Goal: Task Accomplishment & Management: Use online tool/utility

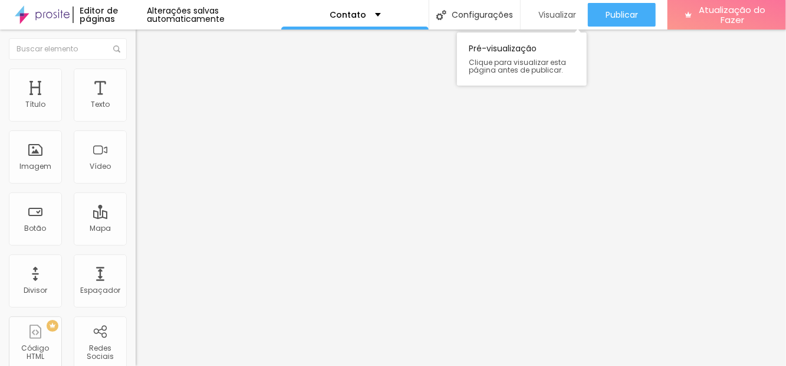
click at [553, 15] on font "Visualizar" at bounding box center [557, 15] width 38 height 12
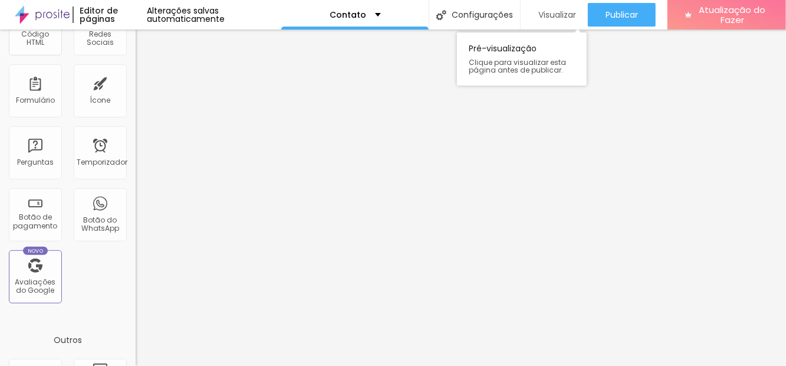
scroll to position [373, 0]
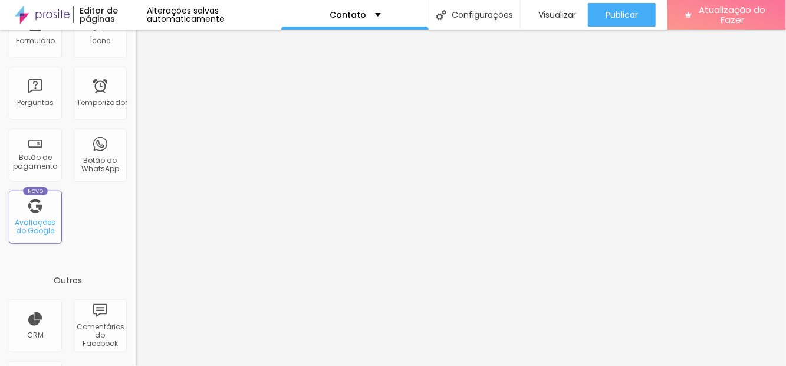
click at [40, 217] on font "Avaliações do Google" at bounding box center [35, 226] width 41 height 18
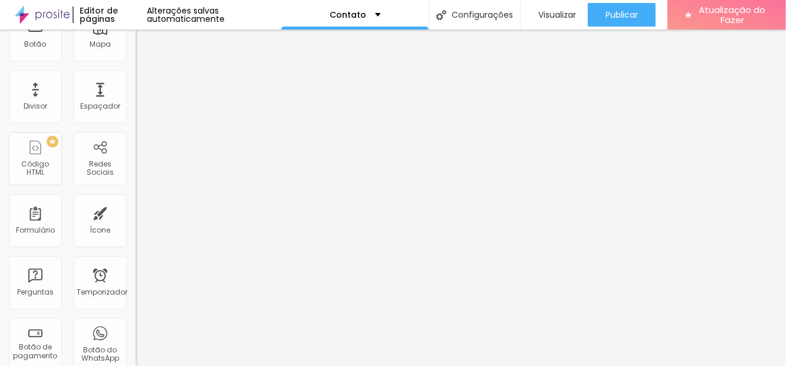
scroll to position [180, 0]
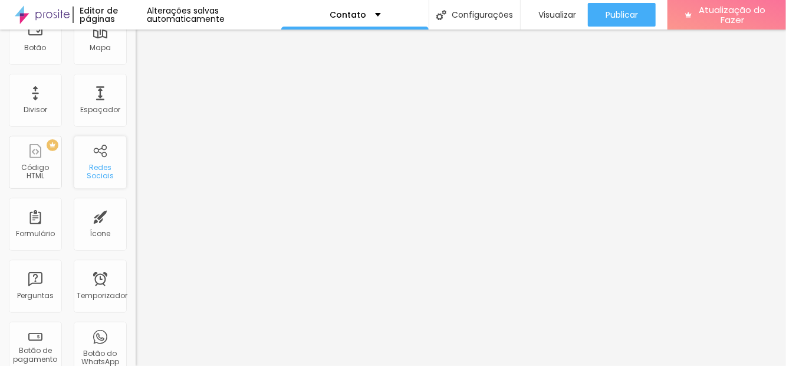
click at [93, 176] on font "Redes Sociais" at bounding box center [100, 171] width 27 height 18
click at [91, 170] on font "Redes Sociais" at bounding box center [100, 171] width 27 height 18
click at [97, 172] on font "Redes Sociais" at bounding box center [100, 171] width 27 height 18
click at [97, 170] on font "Redes Sociais" at bounding box center [100, 171] width 27 height 18
click at [90, 166] on font "Redes Sociais" at bounding box center [100, 171] width 27 height 18
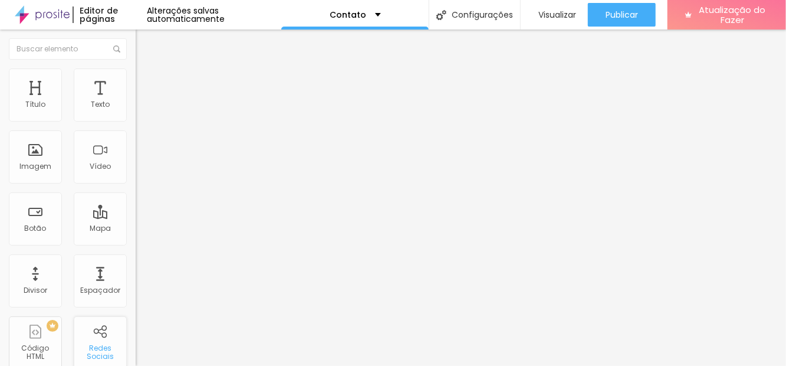
scroll to position [0, 0]
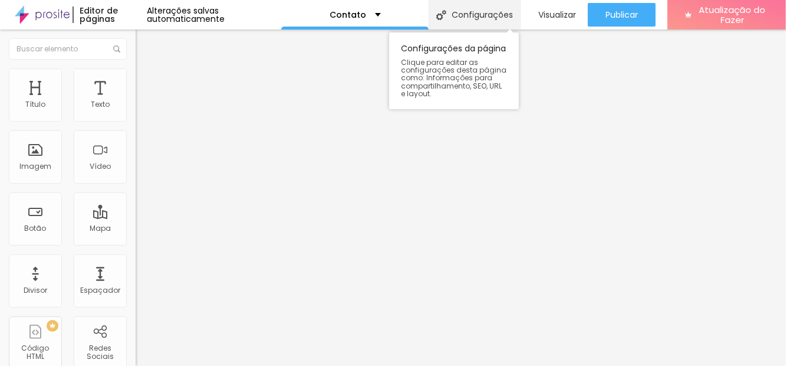
click at [462, 23] on div "Configurações" at bounding box center [474, 14] width 91 height 29
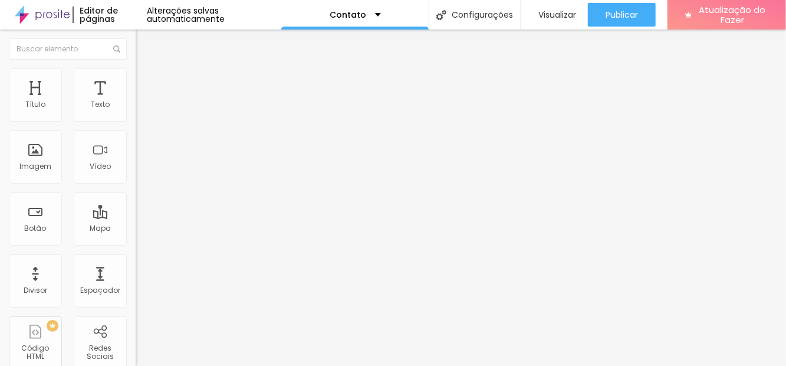
click at [99, 11] on font "Editor de páginas" at bounding box center [99, 15] width 38 height 20
click at [377, 17] on div "Contato" at bounding box center [354, 14] width 147 height 29
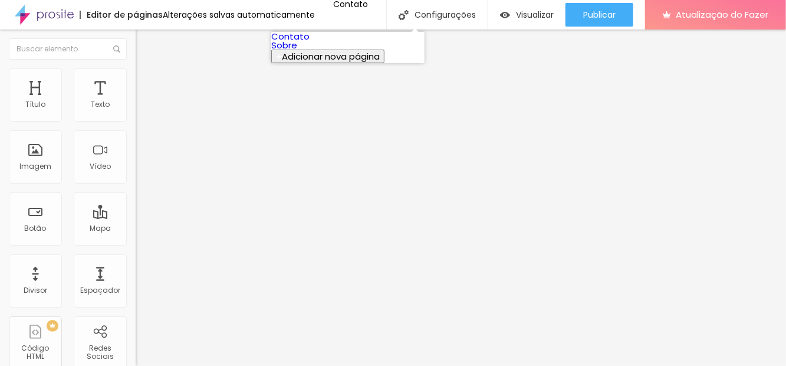
click at [297, 51] on link "Sobre" at bounding box center [284, 45] width 26 height 12
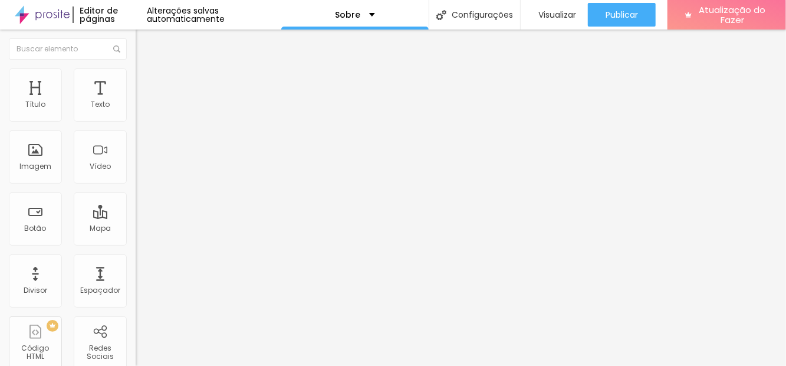
click at [146, 81] on font "Estilo" at bounding box center [155, 76] width 18 height 10
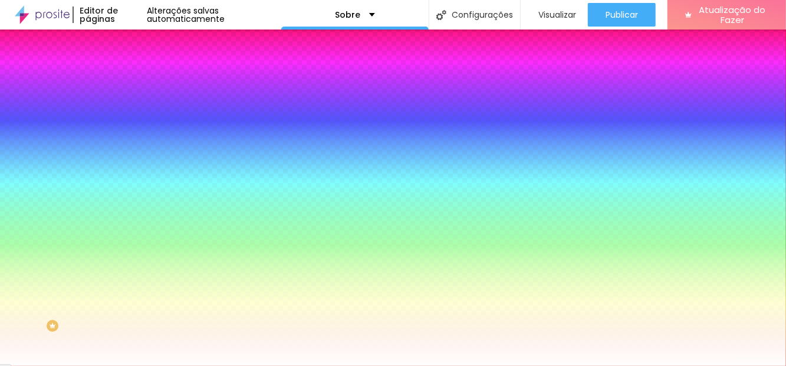
click at [136, 80] on li "Avançado" at bounding box center [204, 86] width 136 height 12
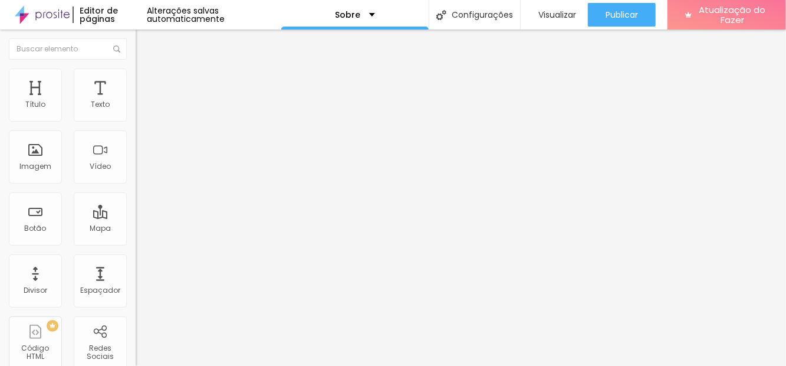
click at [146, 70] on font "Conteúdo" at bounding box center [164, 65] width 37 height 10
click at [136, 122] on div "Alinhamento" at bounding box center [204, 109] width 136 height 35
click at [136, 53] on button "Editar nulo" at bounding box center [204, 42] width 136 height 27
click at [38, 156] on div "Imagem" at bounding box center [35, 156] width 53 height 53
click at [33, 165] on font "Imagem" at bounding box center [35, 166] width 32 height 10
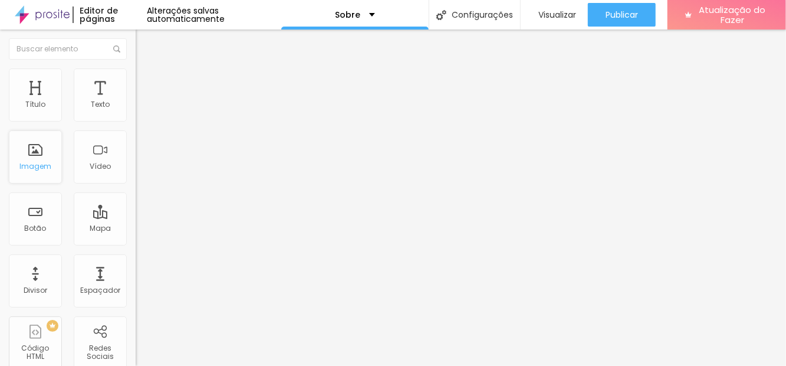
click at [34, 164] on font "Imagem" at bounding box center [35, 166] width 32 height 10
click at [32, 164] on font "Imagem" at bounding box center [35, 166] width 32 height 10
click at [34, 161] on font "Imagem" at bounding box center [35, 166] width 32 height 10
click at [37, 157] on div "Imagem" at bounding box center [35, 156] width 53 height 53
click at [31, 158] on div "Imagem" at bounding box center [35, 156] width 53 height 53
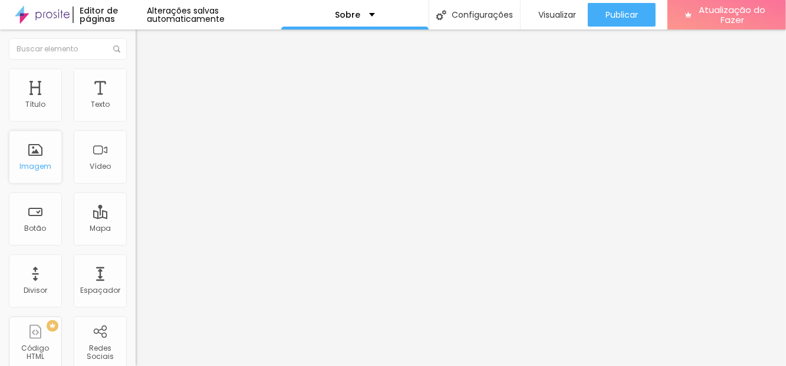
click at [29, 163] on font "Imagem" at bounding box center [35, 166] width 32 height 10
click at [28, 157] on div "Imagem" at bounding box center [35, 156] width 53 height 53
click at [146, 83] on font "Avançado" at bounding box center [165, 88] width 39 height 10
click at [146, 71] on font "Estilo" at bounding box center [155, 76] width 18 height 10
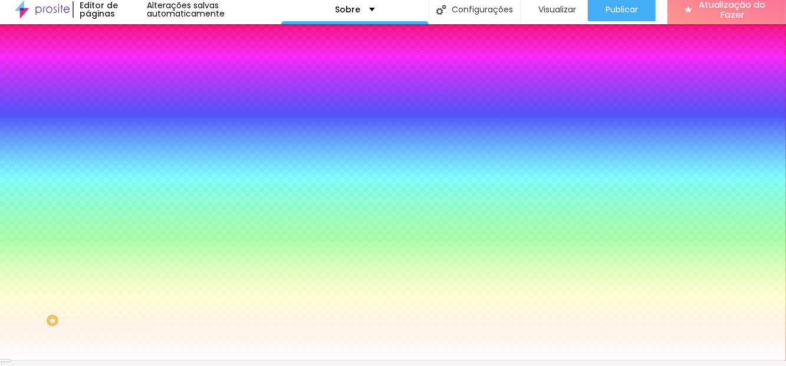
type input "6"
type input "100"
type input "125"
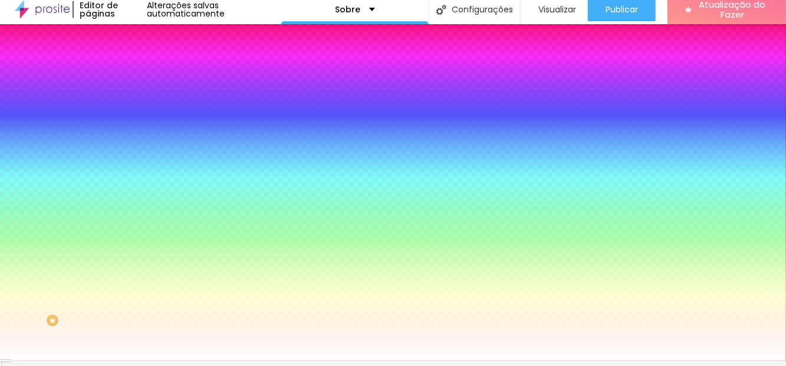
type input "125"
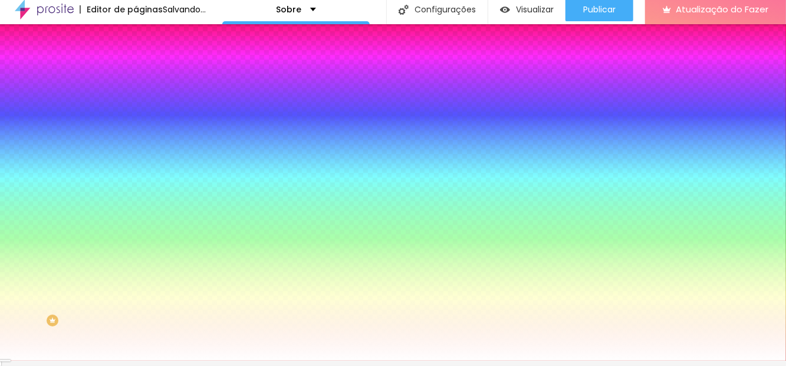
type input "145"
type input "171"
type input "178"
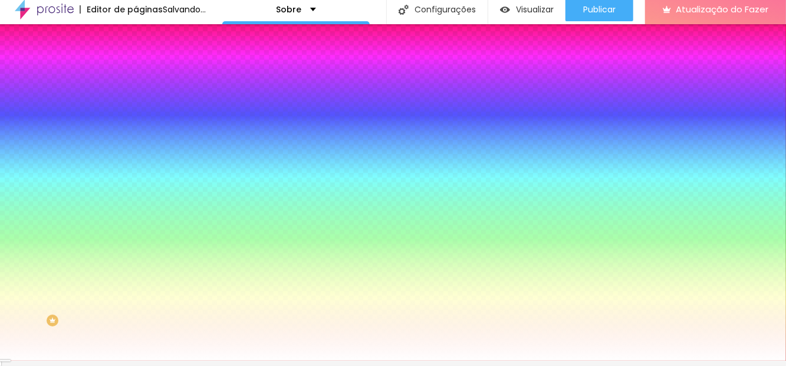
type input "178"
type input "191"
type input "200"
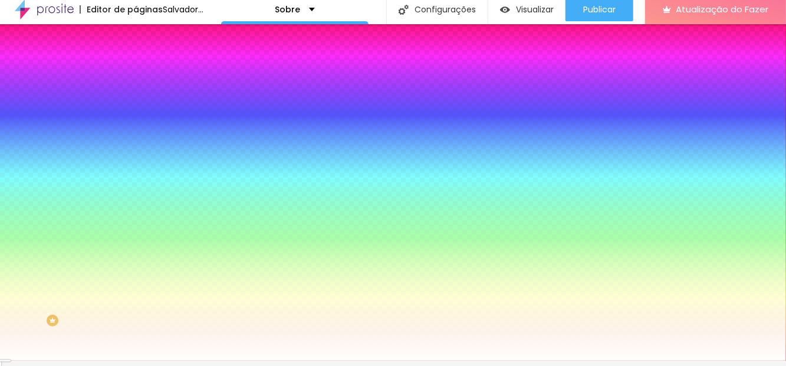
type input "199"
type input "169"
type input "149"
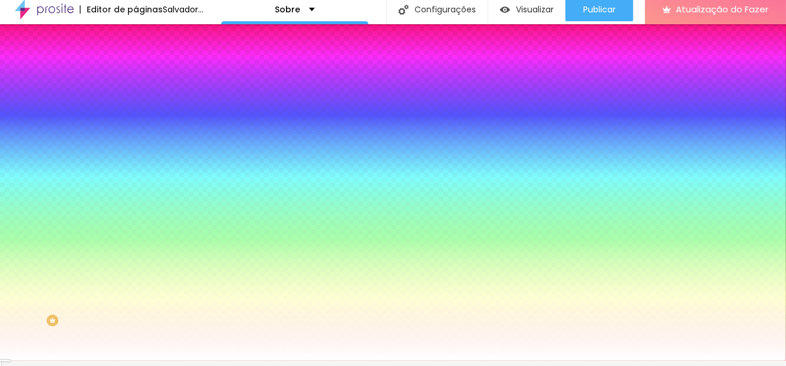
type input "149"
type input "129"
type input "114"
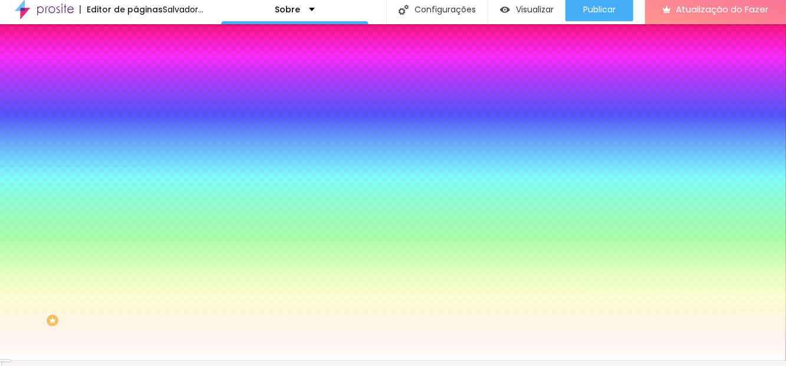
type input "107"
type input "92"
type input "80"
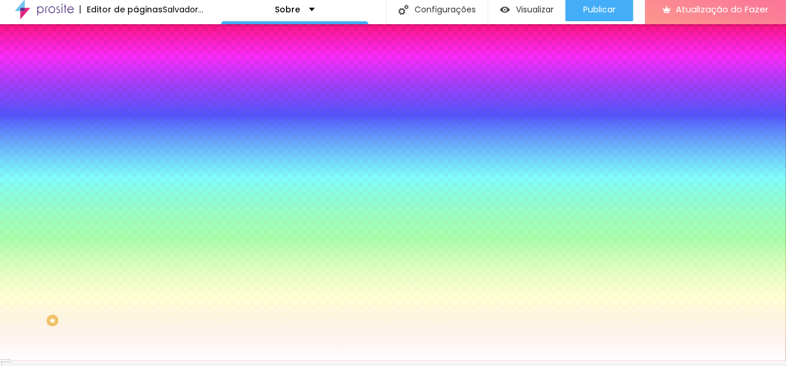
type input "80"
type input "75"
type input "66"
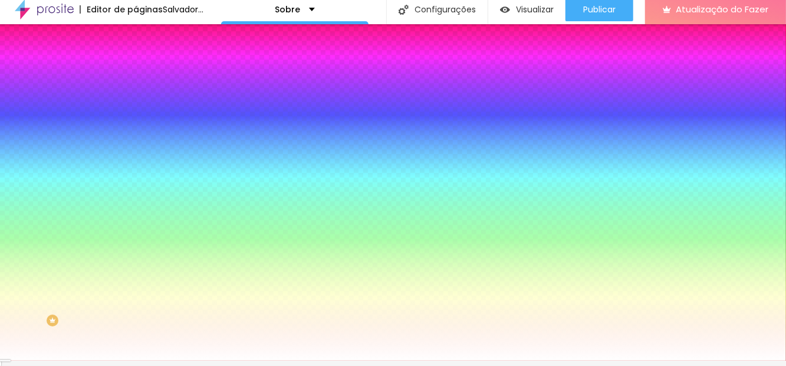
type input "60"
type input "44"
type input "30"
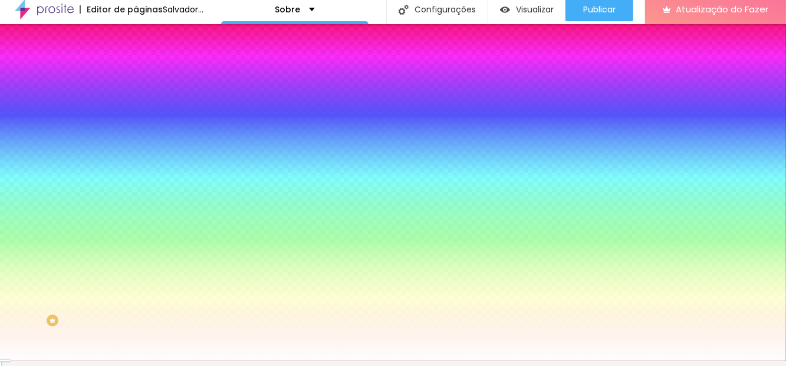
type input "30"
type input "8"
type input "0"
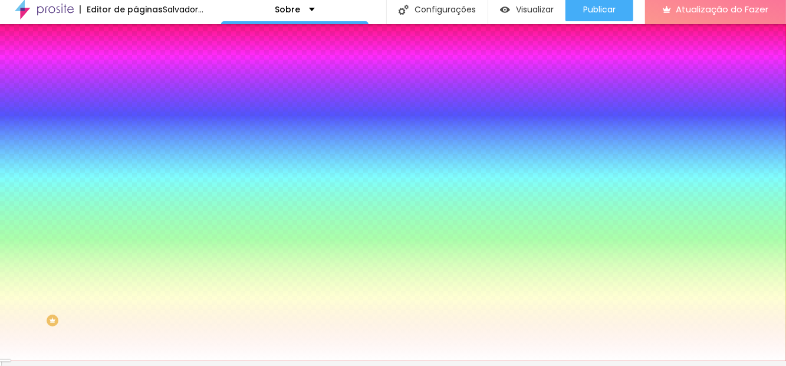
type input "0"
click at [136, 51] on li "Conteúdo" at bounding box center [204, 57] width 136 height 12
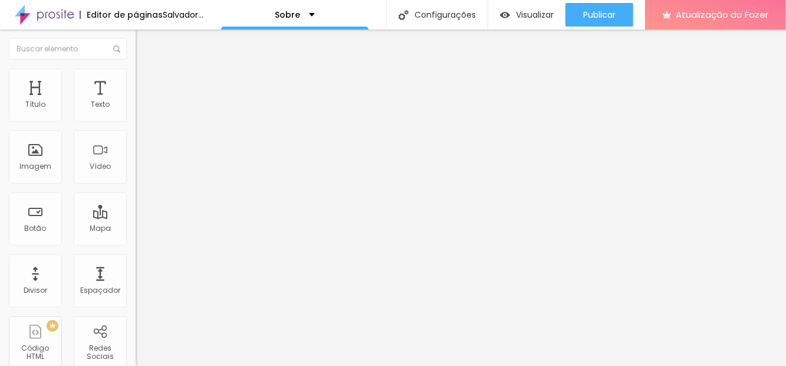
click at [136, 90] on font "Alinhamento" at bounding box center [159, 95] width 47 height 10
click at [136, 99] on div at bounding box center [204, 103] width 136 height 9
click at [136, 118] on img at bounding box center [140, 122] width 8 height 8
click at [136, 108] on img at bounding box center [140, 112] width 8 height 8
click at [136, 118] on div at bounding box center [204, 122] width 136 height 9
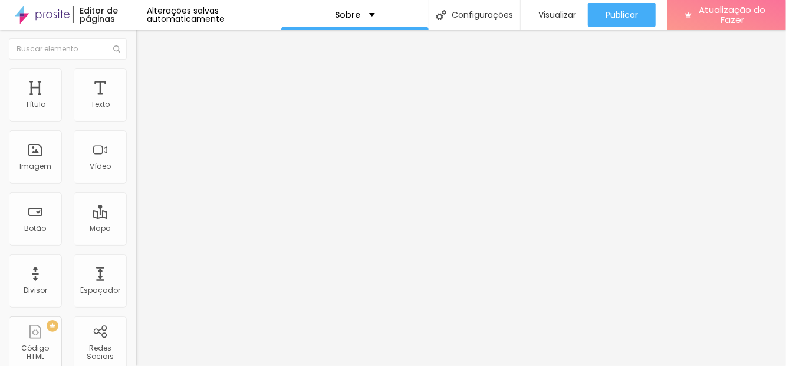
click at [136, 233] on div "Editar nulo Conteúdo Estilo Avançado Alinhamento" at bounding box center [204, 197] width 136 height 336
click at [237, 24] on div "Editor de páginas Alterações salvas automaticamente" at bounding box center [140, 14] width 281 height 29
click at [225, 12] on font "Alterações salvas automaticamente" at bounding box center [186, 15] width 78 height 20
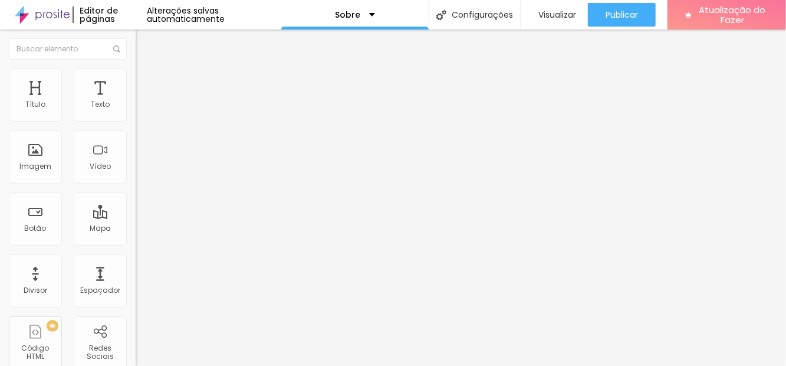
click at [144, 38] on img "button" at bounding box center [148, 42] width 9 height 9
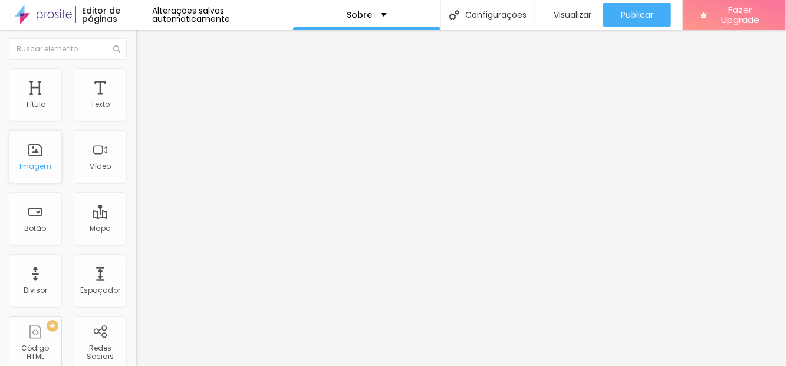
click at [22, 155] on div "Imagem" at bounding box center [35, 156] width 53 height 53
click at [24, 154] on div "Imagem" at bounding box center [35, 156] width 53 height 53
click at [18, 150] on div "Imagem" at bounding box center [35, 156] width 53 height 53
click at [410, 17] on div "Sobre" at bounding box center [366, 14] width 147 height 29
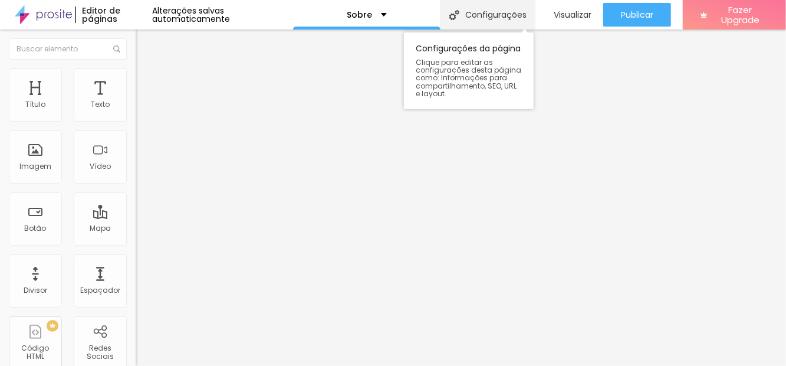
click at [474, 21] on div "Configurações" at bounding box center [487, 14] width 94 height 29
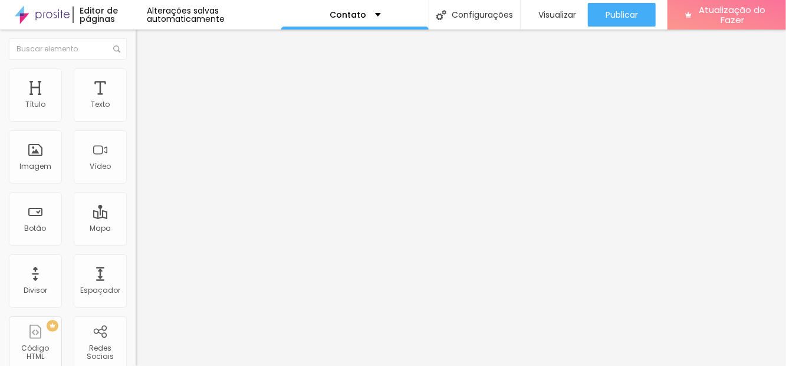
scroll to position [57, 0]
click at [144, 47] on img "button" at bounding box center [148, 42] width 9 height 9
click at [21, 150] on div "Imagem" at bounding box center [35, 156] width 53 height 53
click at [144, 42] on img "button" at bounding box center [148, 42] width 9 height 9
click at [136, 100] on font "Alinhamento" at bounding box center [159, 95] width 47 height 10
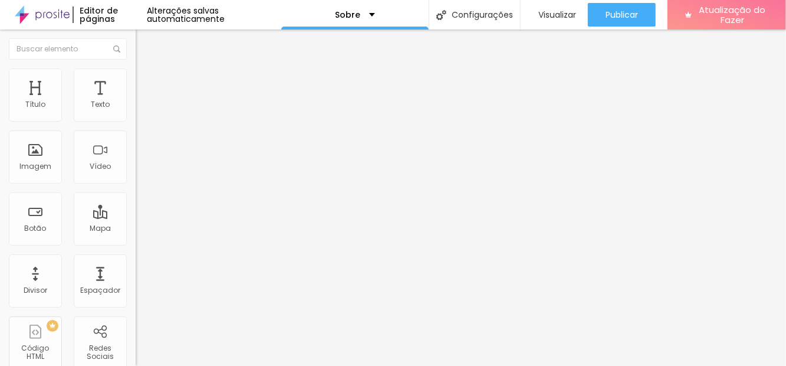
click at [146, 81] on font "Estilo" at bounding box center [155, 76] width 18 height 10
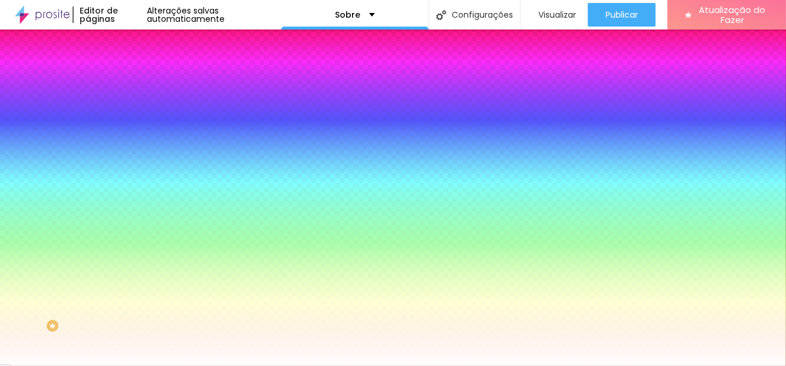
click at [146, 83] on font "Avançado" at bounding box center [165, 88] width 39 height 10
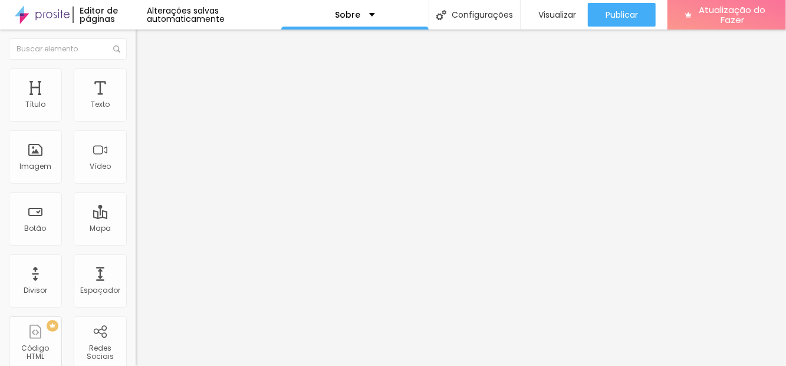
scroll to position [57, 0]
click at [24, 161] on font "Imagem" at bounding box center [35, 166] width 32 height 10
click at [27, 161] on font "Imagem" at bounding box center [35, 166] width 32 height 10
click at [24, 161] on font "Imagem" at bounding box center [35, 166] width 32 height 10
click at [23, 161] on font "Imagem" at bounding box center [35, 166] width 32 height 10
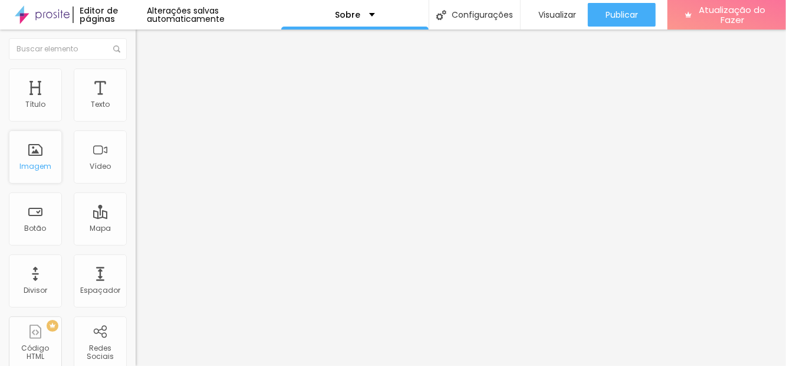
click at [22, 130] on div "Imagem" at bounding box center [35, 156] width 53 height 53
click at [26, 130] on div "Imagem" at bounding box center [35, 156] width 53 height 53
click at [21, 130] on div "Imagem" at bounding box center [35, 156] width 53 height 53
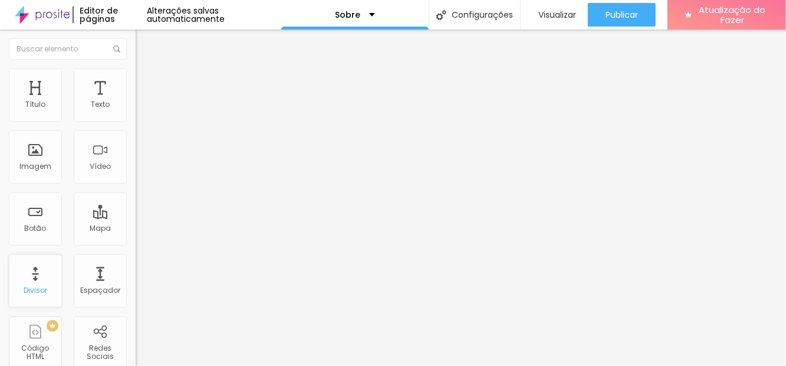
click at [34, 278] on div "Divisor" at bounding box center [35, 280] width 53 height 53
click at [91, 291] on font "Espaçador" at bounding box center [100, 290] width 40 height 10
click at [225, 13] on font "Alterações salvas automaticamente" at bounding box center [186, 15] width 78 height 20
type input "4"
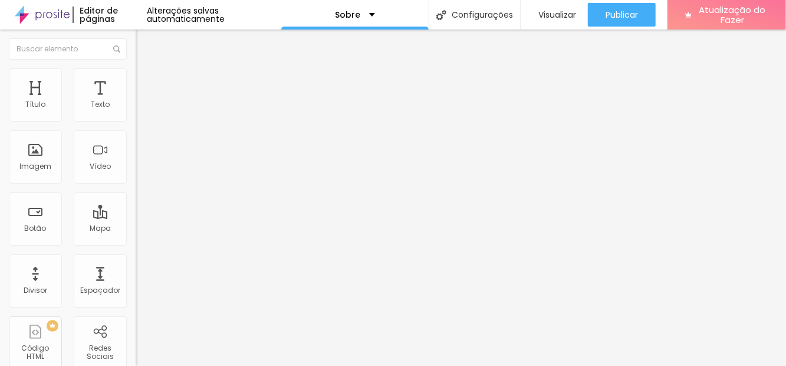
type input "4"
type input "7"
type input "11"
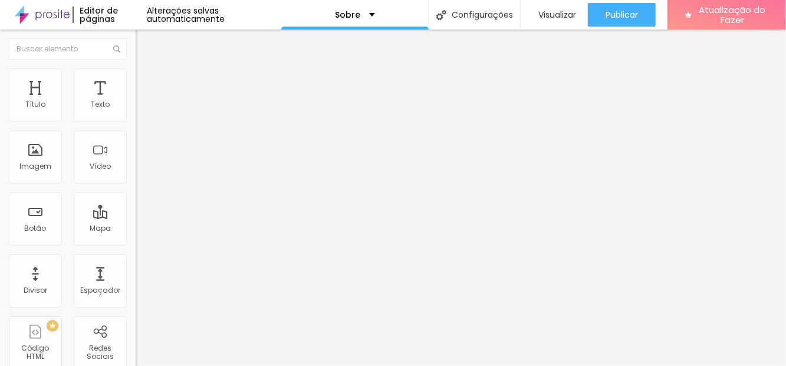
type input "12"
type input "13"
type input "14"
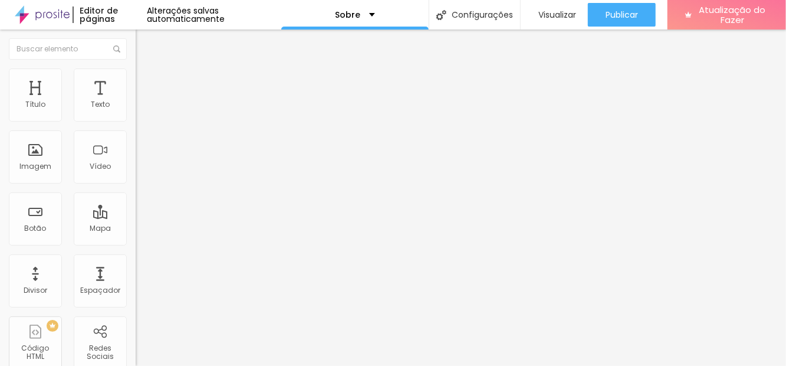
type input "14"
type input "15"
type input "16"
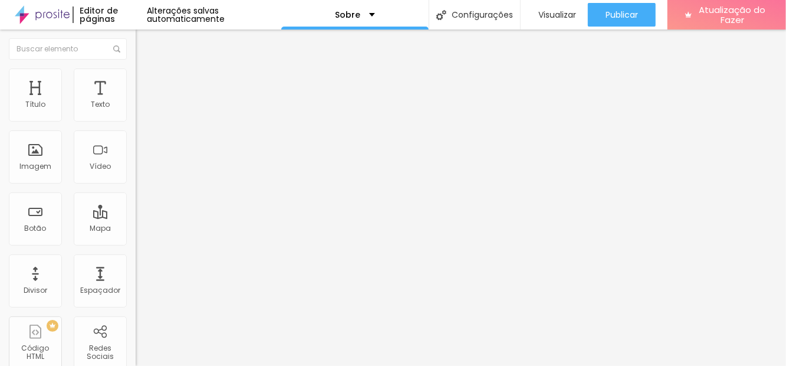
type input "17"
type input "18"
type input "19"
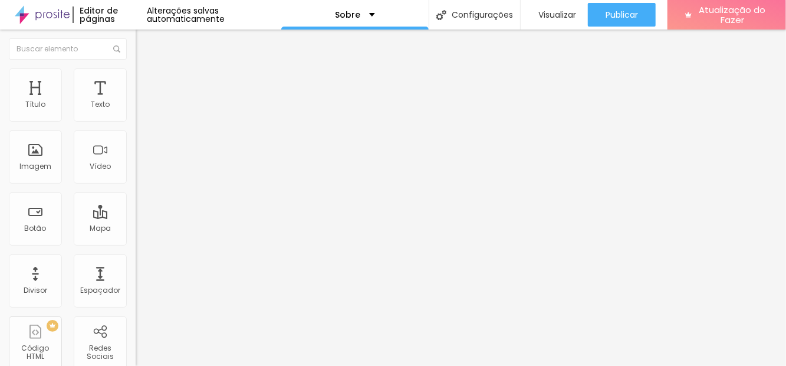
type input "19"
type input "18"
type input "17"
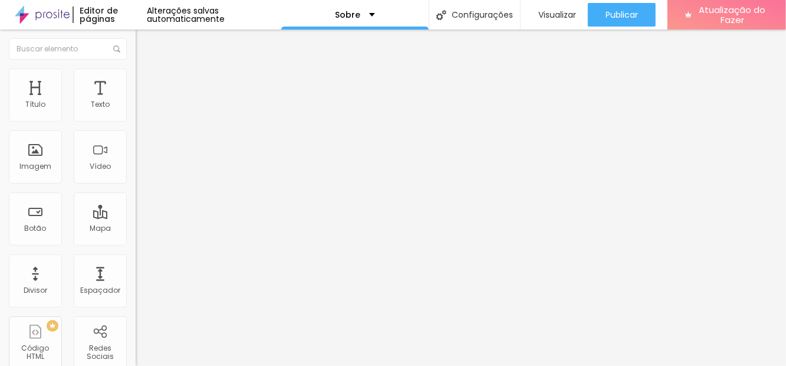
type input "16"
type input "15"
type input "14"
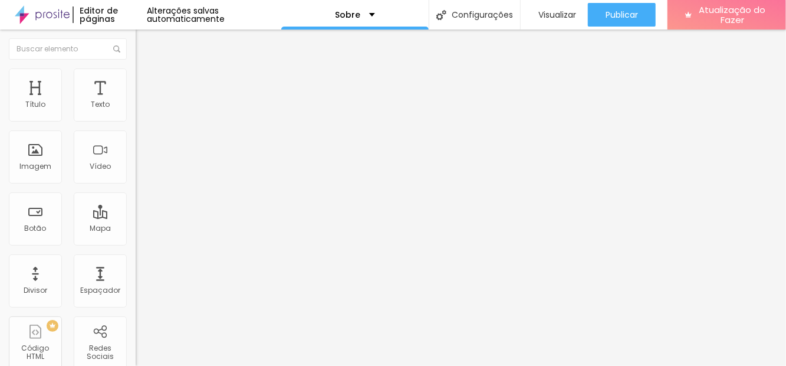
type input "14"
type input "13"
type input "12"
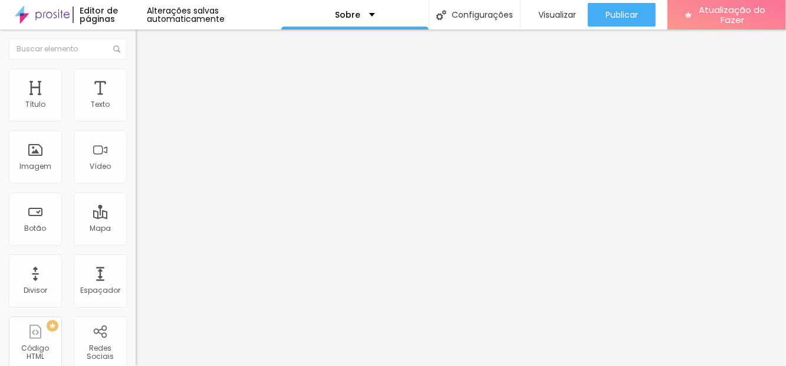
type input "11"
type input "10"
type input "9"
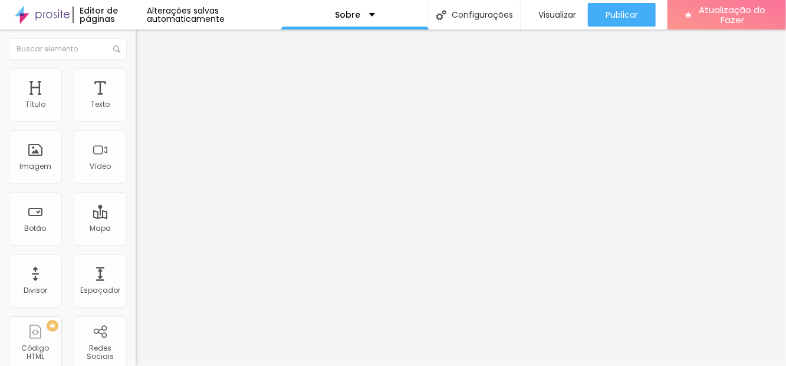
type input "9"
type input "8"
type input "7"
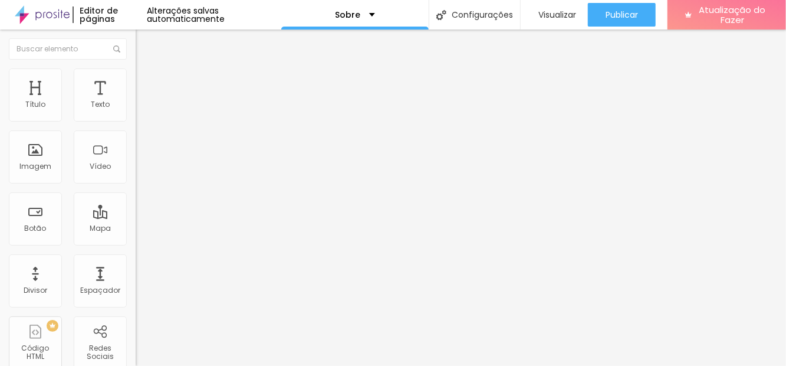
type input "6"
type input "5"
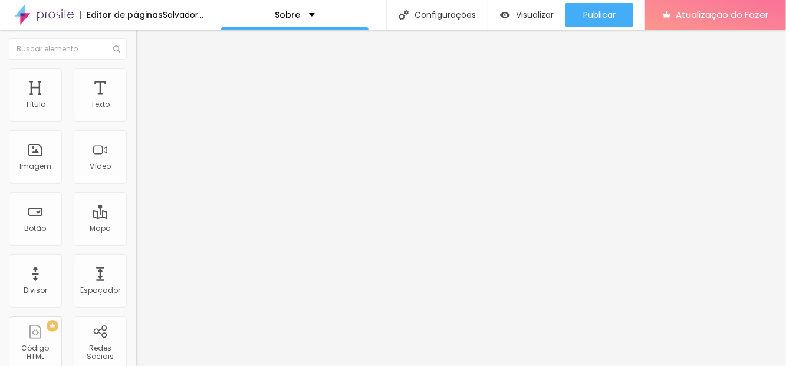
type input "4"
type input "3"
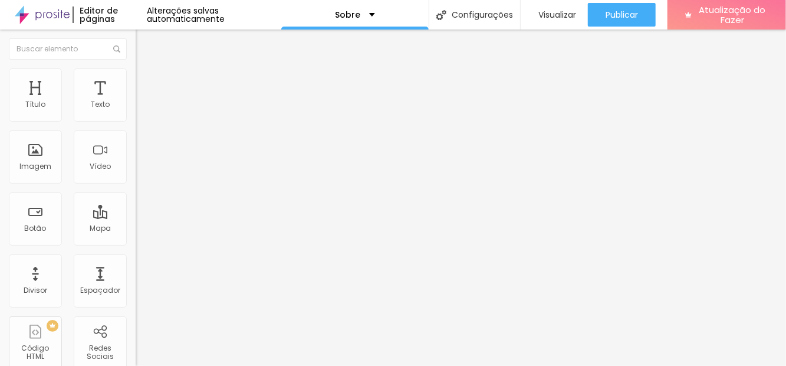
type input "2"
type input "1"
type input "0"
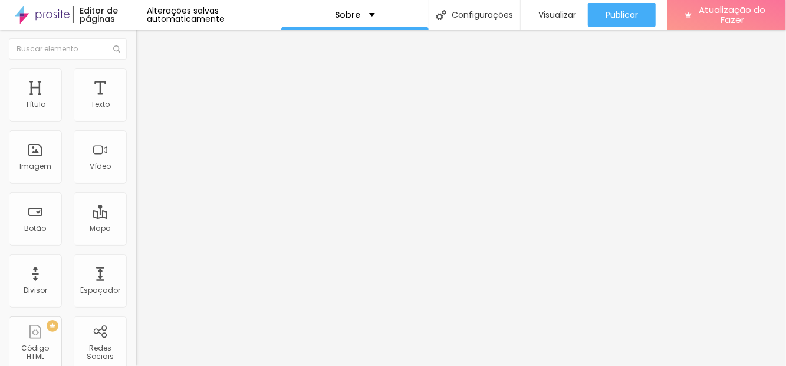
type input "0"
type input "1"
type input "2"
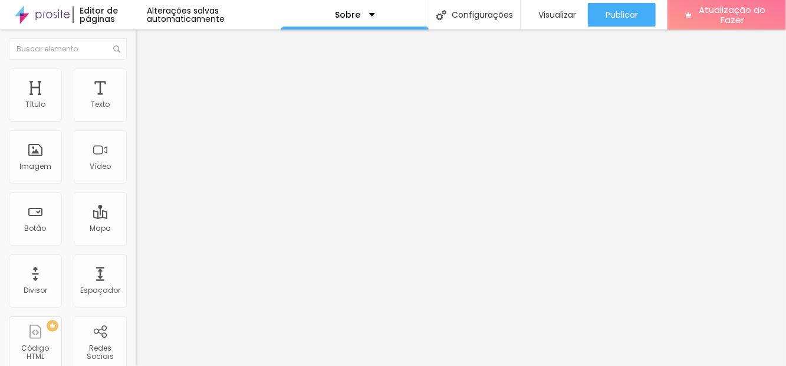
type input "3"
type input "4"
type input "3"
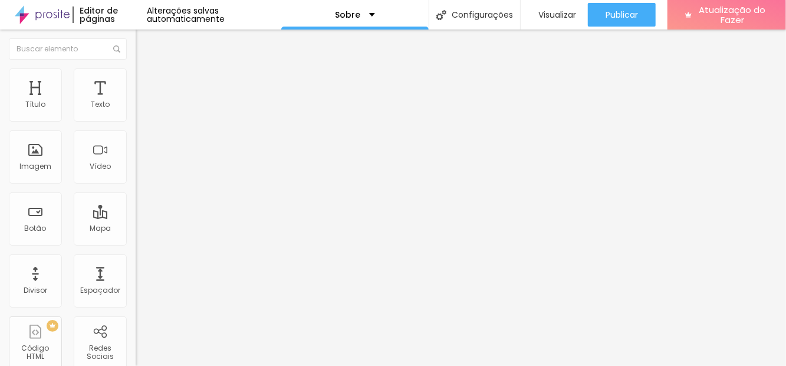
type input "3"
type input "2"
click at [146, 81] on font "Avançado" at bounding box center [165, 76] width 39 height 10
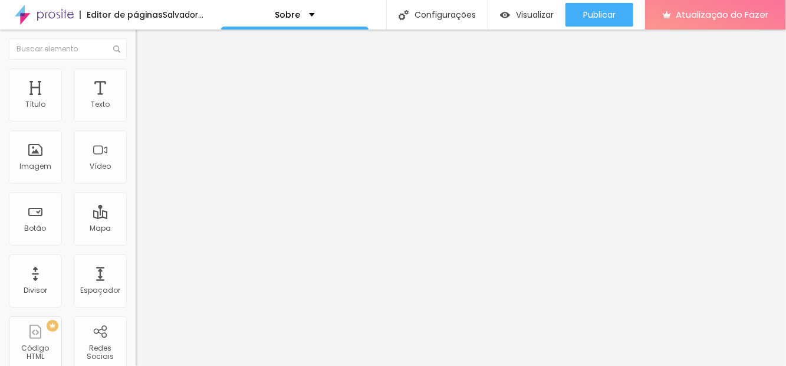
type input "11"
type input "38"
type input "43"
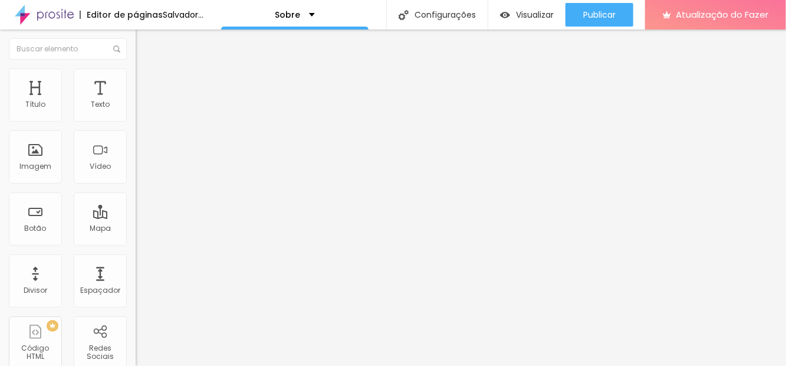
type input "43"
type input "51"
type input "57"
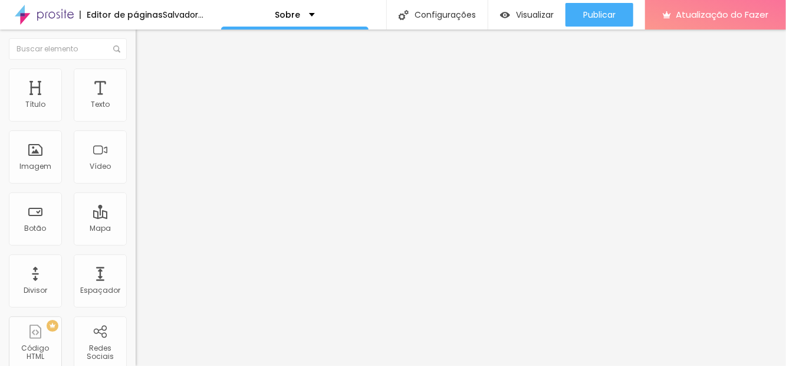
type input "63"
type input "66"
type input "68"
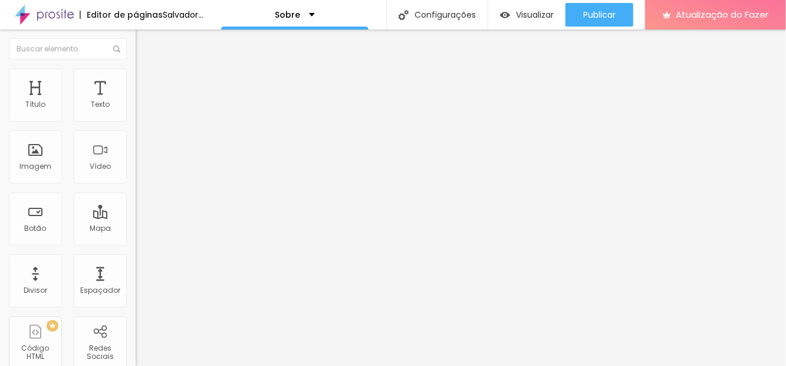
type input "68"
type input "71"
type input "74"
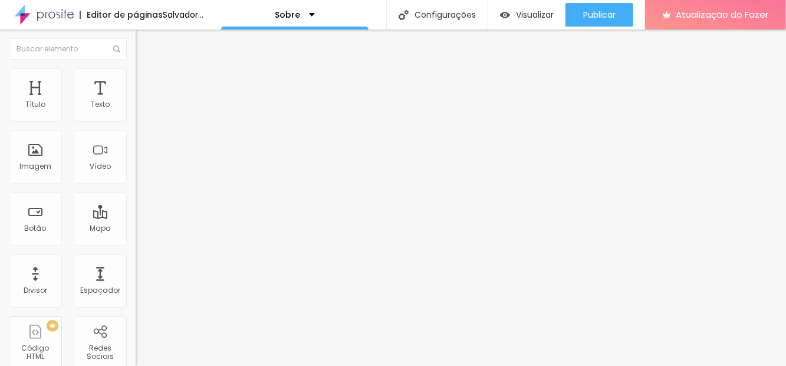
type input "76"
type input "77"
type input "78"
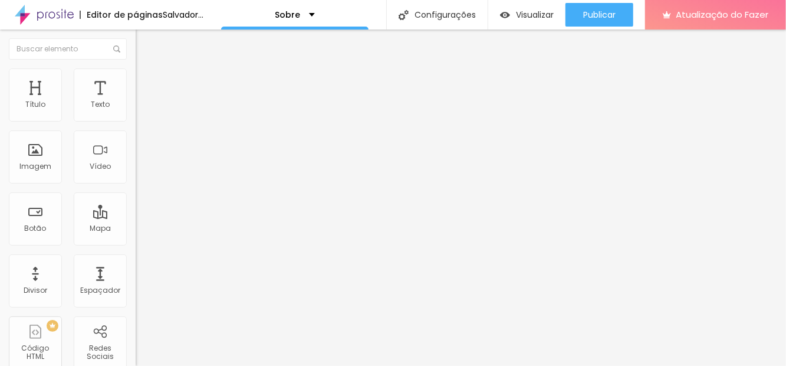
type input "78"
type input "77"
type input "76"
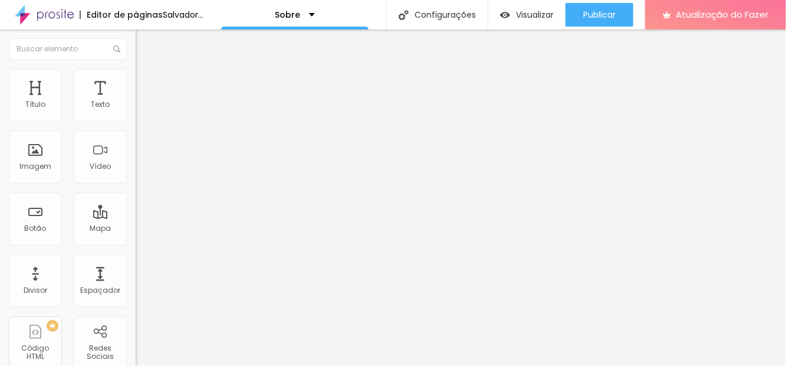
type input "75"
type input "76"
type input "78"
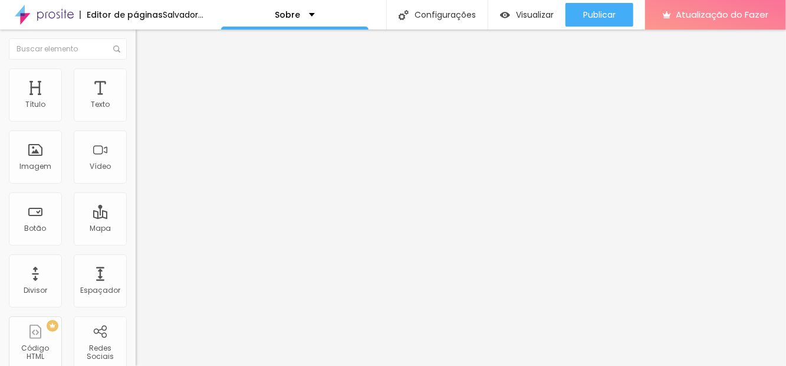
type input "78"
type input "80"
type input "83"
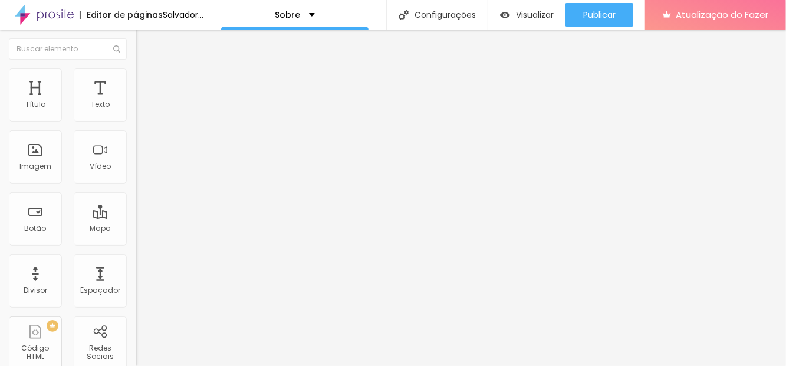
type input "89"
type input "94"
type input "99"
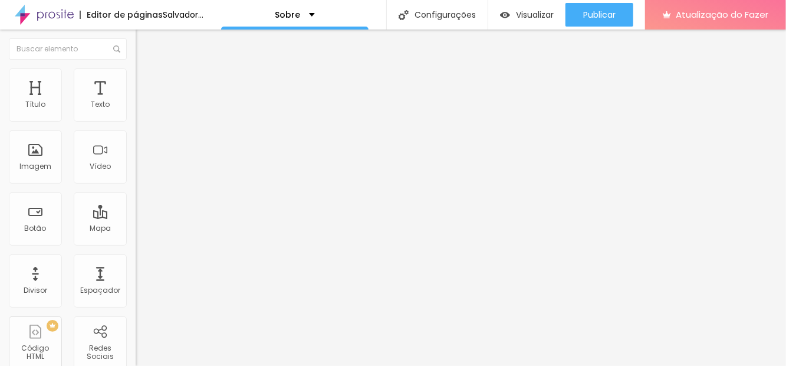
type input "99"
type input "100"
type input "99"
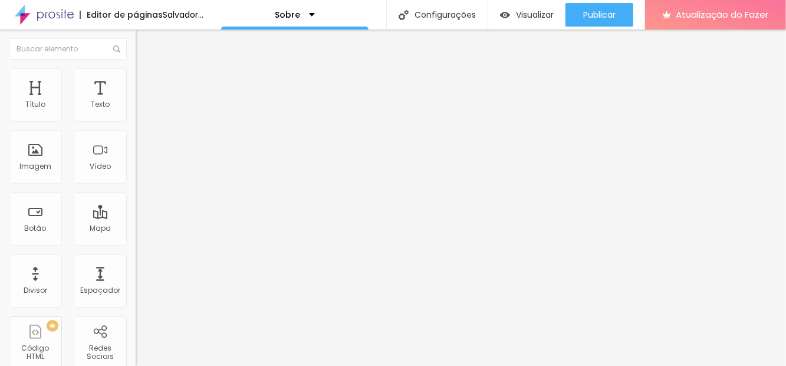
type input "97"
type input "93"
type input "90"
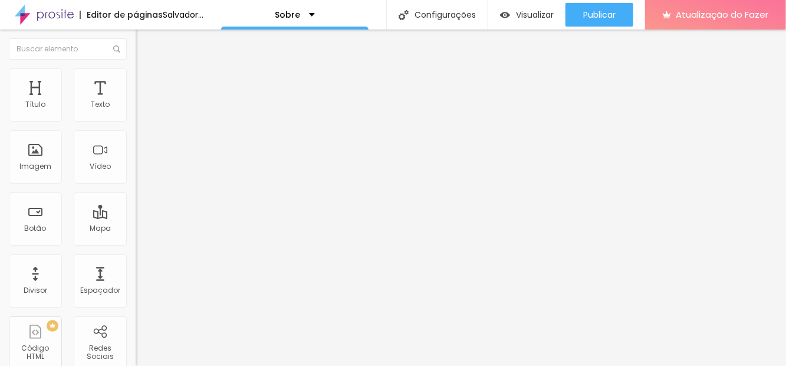
type input "90"
type input "86"
type input "82"
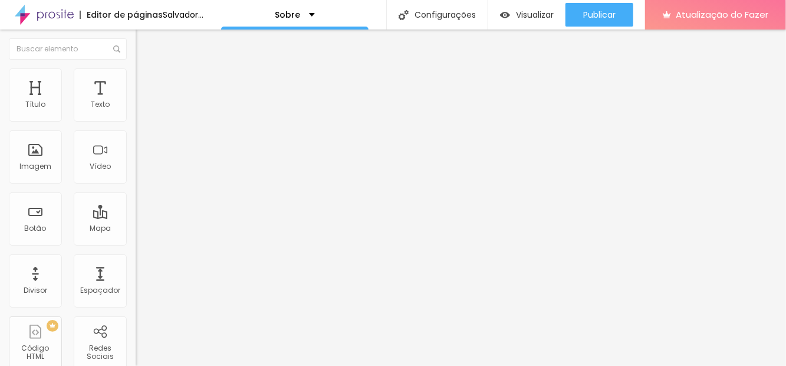
type input "77"
type input "72"
type input "68"
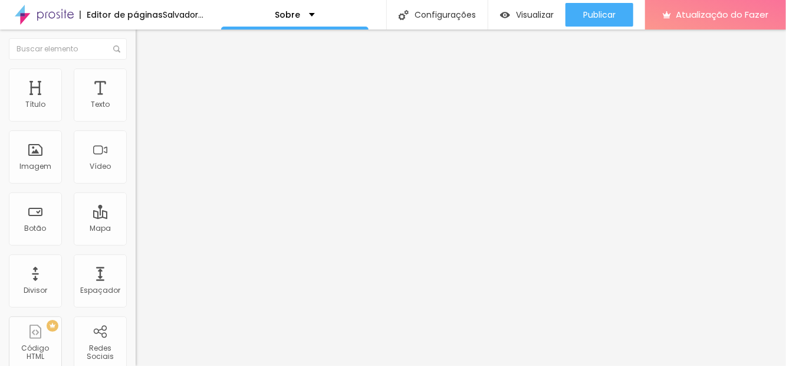
type input "68"
type input "64"
type input "60"
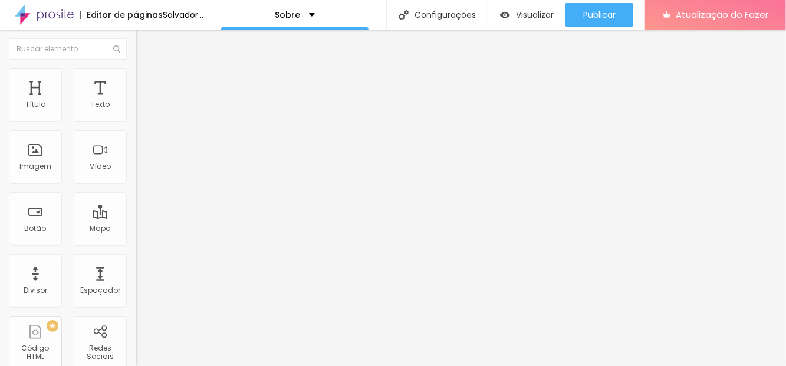
type input "55"
type input "52"
type input "49"
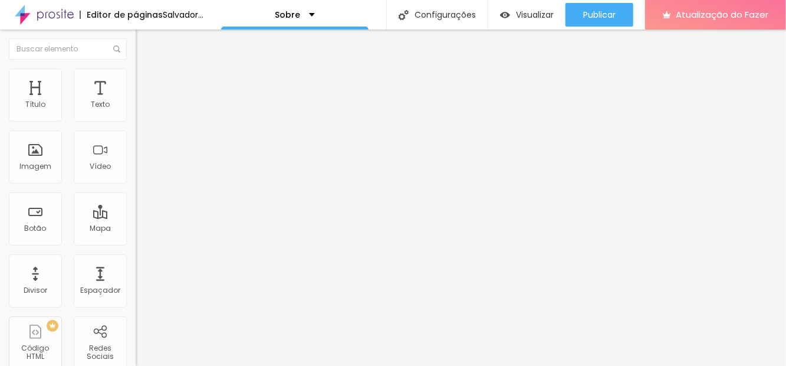
type input "49"
type input "45"
type input "44"
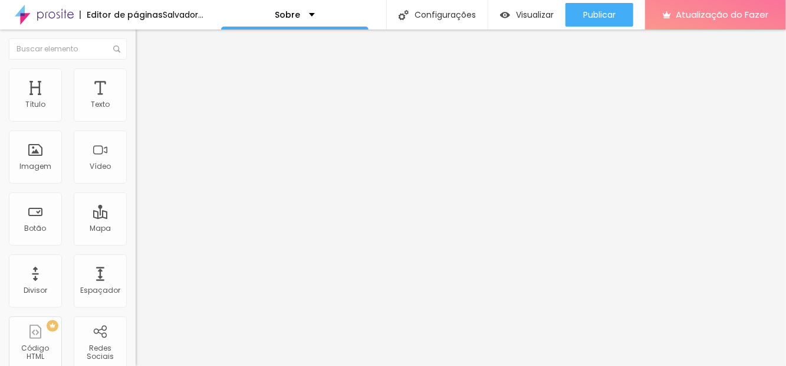
type input "41"
type input "39"
type input "36"
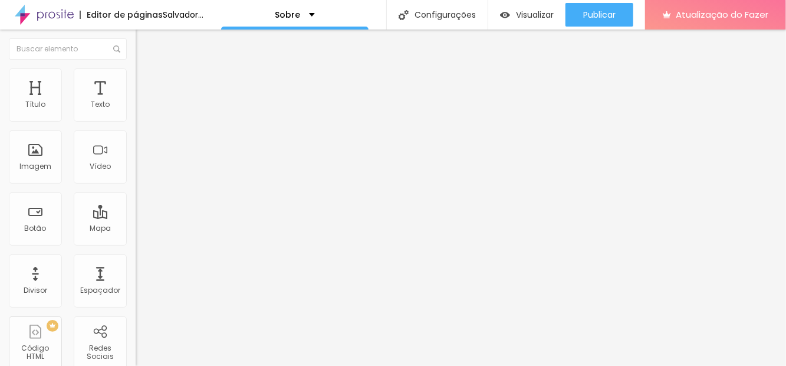
type input "36"
type input "34"
type input "33"
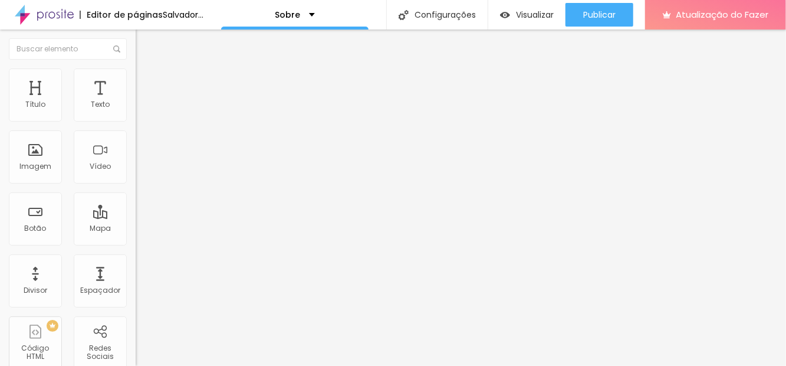
type input "32"
type input "31"
type input "19"
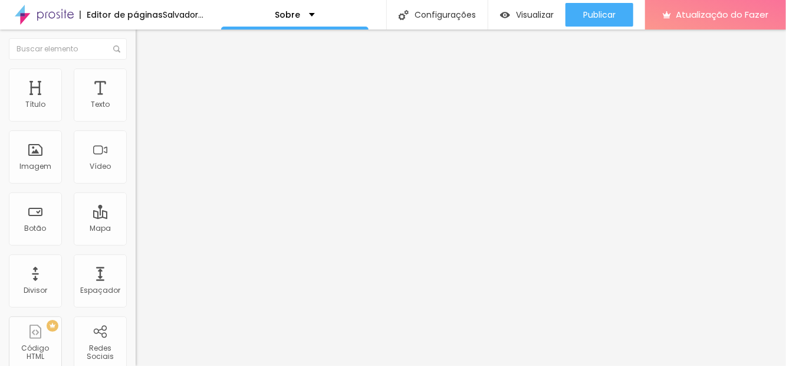
type input "19"
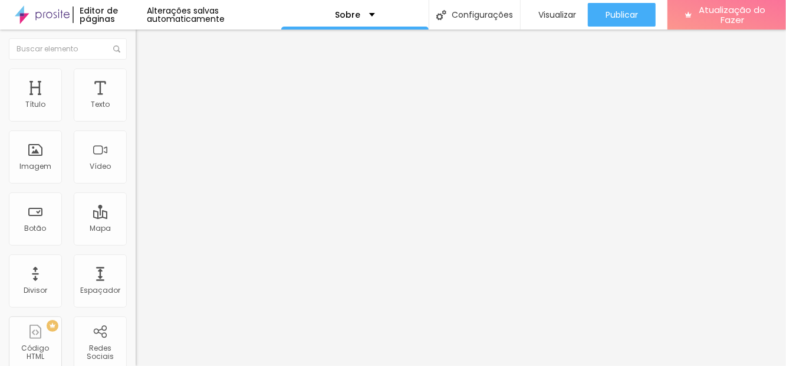
type input "49"
type input "54"
type input "58"
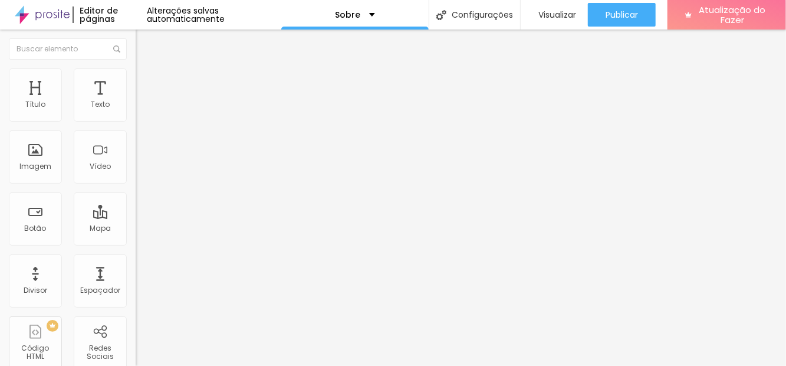
type input "58"
type input "62"
type input "65"
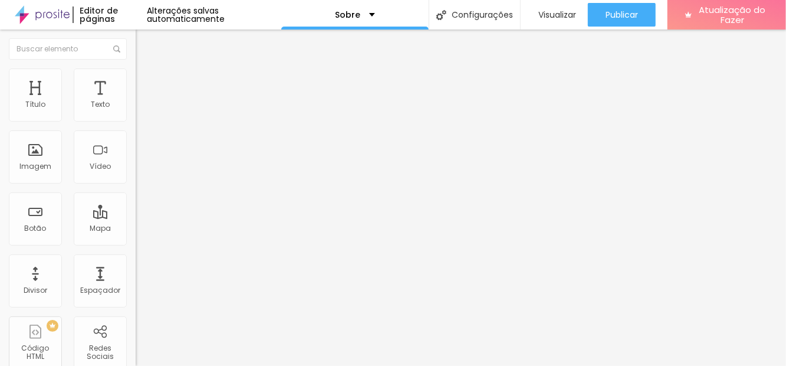
type input "66"
type input "65"
type input "64"
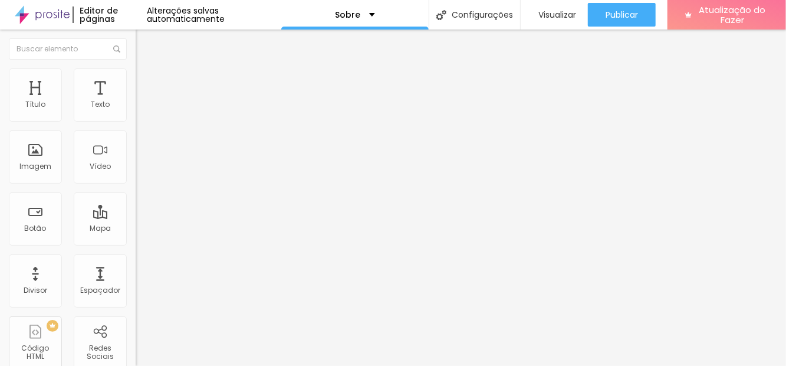
type input "64"
type input "61"
type input "59"
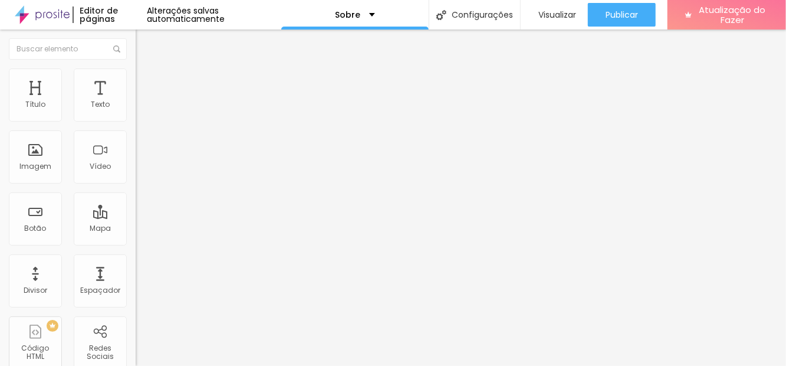
type input "54"
type input "53"
type input "49"
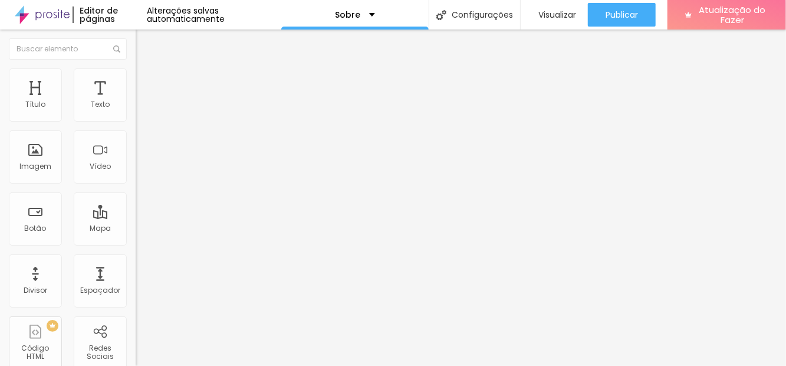
type input "49"
type input "47"
type input "44"
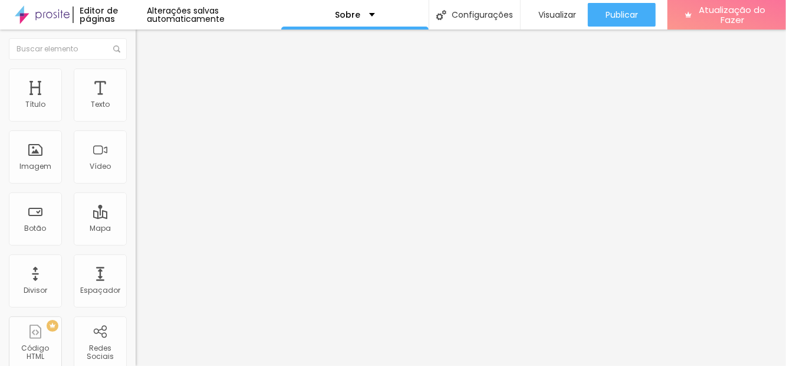
type input "43"
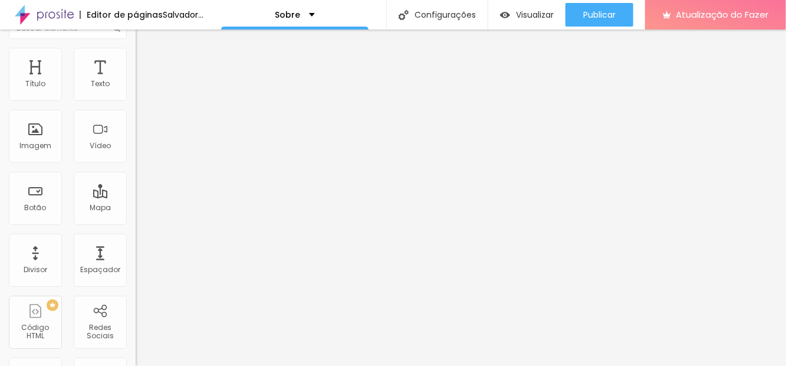
click at [136, 48] on li "Estilo" at bounding box center [204, 42] width 136 height 12
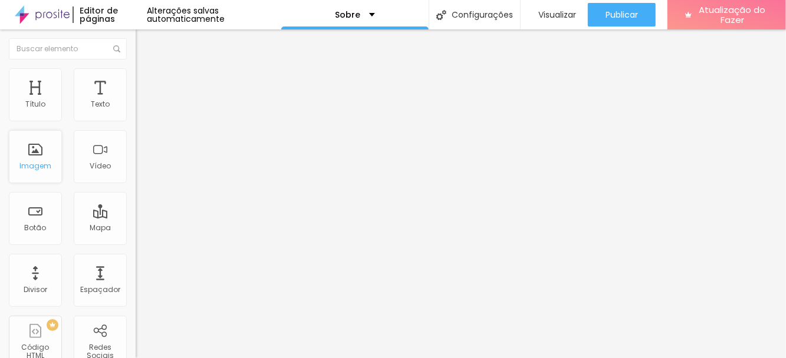
click at [38, 160] on div "Imagem" at bounding box center [35, 156] width 53 height 53
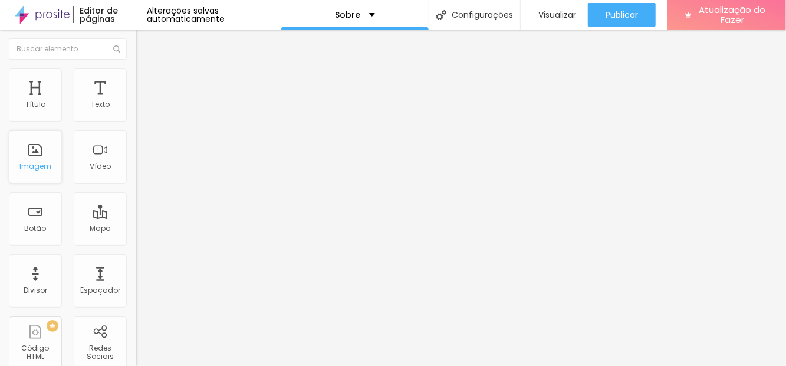
click at [23, 154] on div "Imagem" at bounding box center [35, 156] width 53 height 53
click at [136, 80] on li "Estilo" at bounding box center [204, 74] width 136 height 12
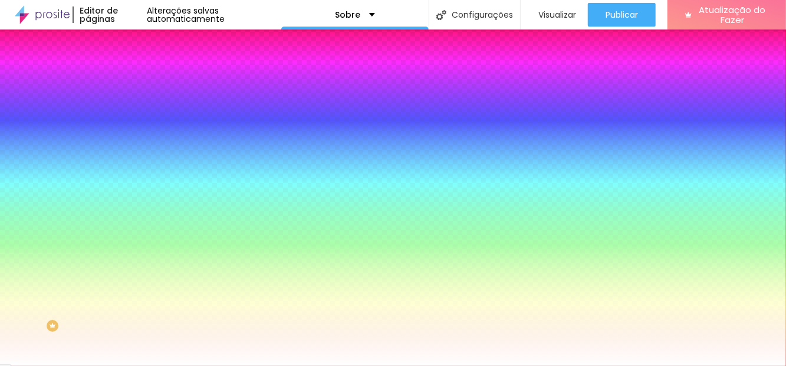
click at [143, 108] on font "Adicionar imagem" at bounding box center [177, 103] width 69 height 10
click at [238, 365] on div at bounding box center [393, 373] width 786 height 0
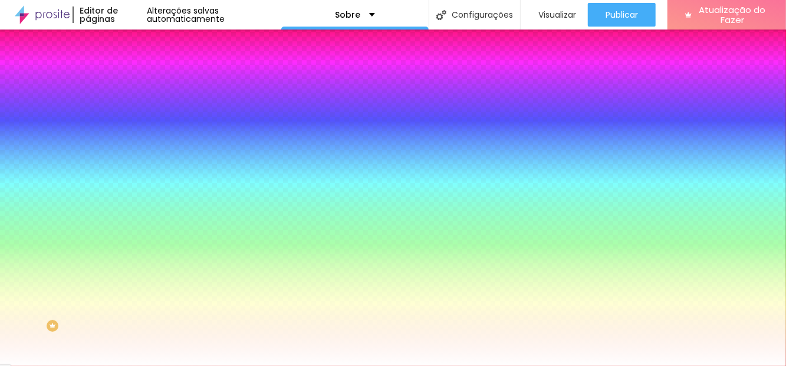
click at [118, 365] on div "Subindo 0/0 arquivos" at bounding box center [393, 369] width 786 height 7
click at [73, 364] on font "Subindo 0/0 arquivos" at bounding box center [40, 369] width 80 height 10
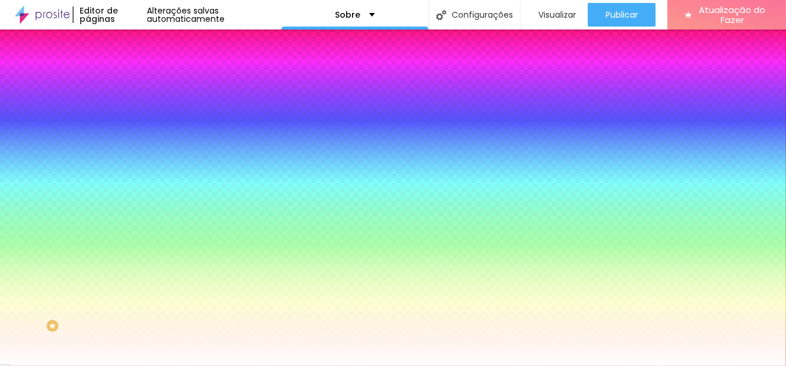
click at [200, 365] on div "Subindo 0/0 arquivos" at bounding box center [393, 369] width 786 height 7
click at [203, 365] on div at bounding box center [393, 373] width 786 height 0
click at [197, 365] on div "Subindo 0/0 arquivos" at bounding box center [393, 369] width 786 height 7
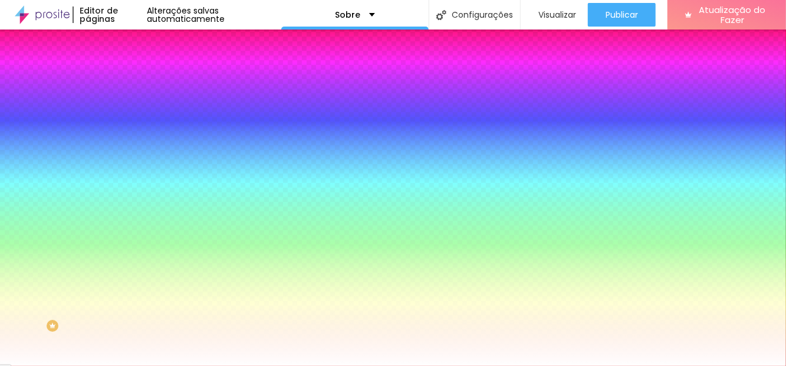
click at [136, 107] on div "Adicionar imagem" at bounding box center [204, 103] width 136 height 8
click at [143, 108] on font "Adicionar imagem" at bounding box center [177, 103] width 69 height 10
click at [200, 365] on div "Subindo 0/0 arquivos" at bounding box center [393, 369] width 786 height 7
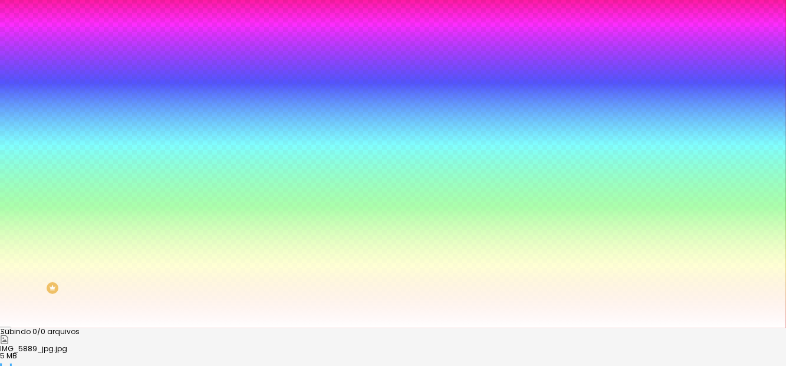
scroll to position [57, 0]
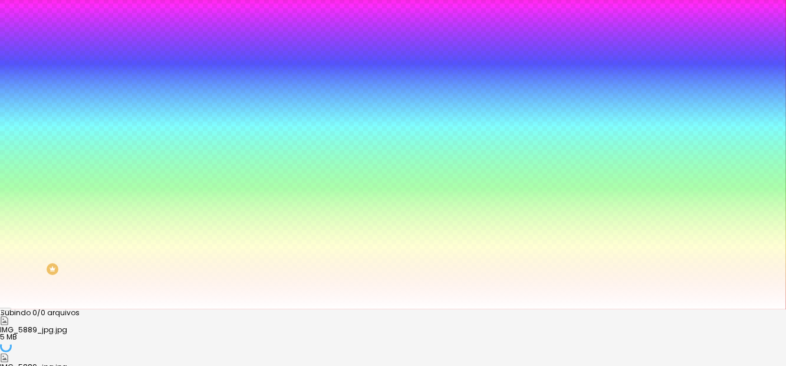
click at [206, 309] on div "Subindo 0/0 arquivos" at bounding box center [393, 312] width 786 height 7
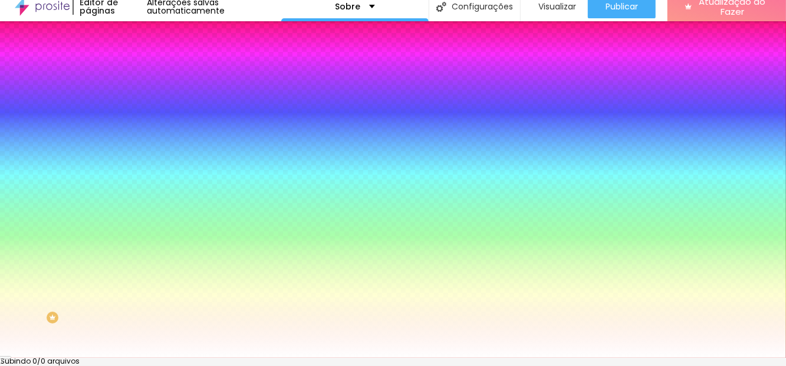
click at [143, 100] on font "Adicionar imagem" at bounding box center [177, 95] width 69 height 10
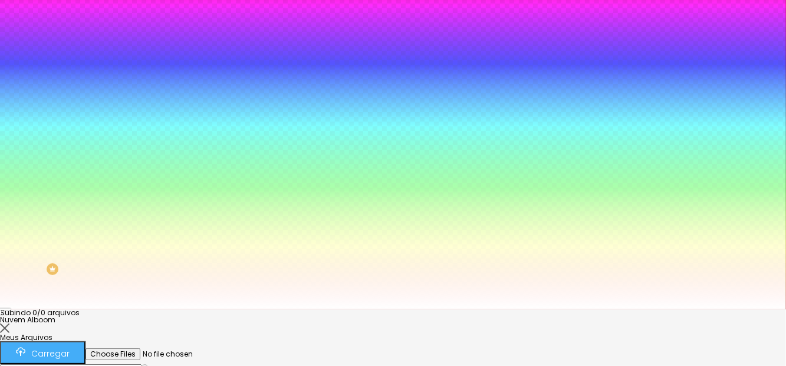
click at [85, 341] on button "Carregar" at bounding box center [42, 352] width 85 height 23
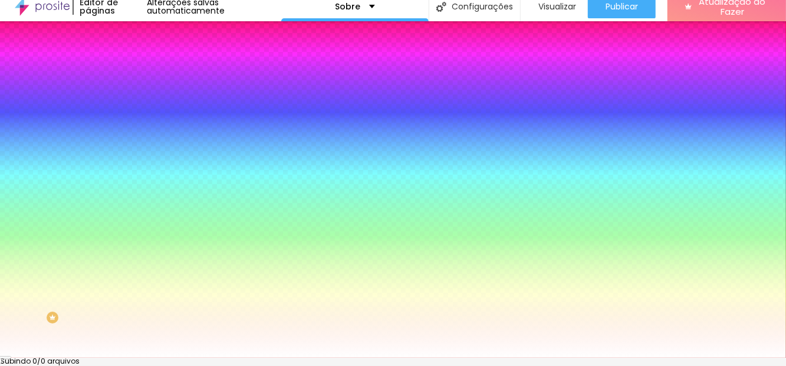
scroll to position [57, 0]
click at [136, 91] on div "Adicionar imagem" at bounding box center [204, 95] width 136 height 8
click at [136, 172] on font "Efeitos de fundo" at bounding box center [165, 167] width 58 height 10
click at [146, 75] on font "Avançado" at bounding box center [165, 80] width 39 height 10
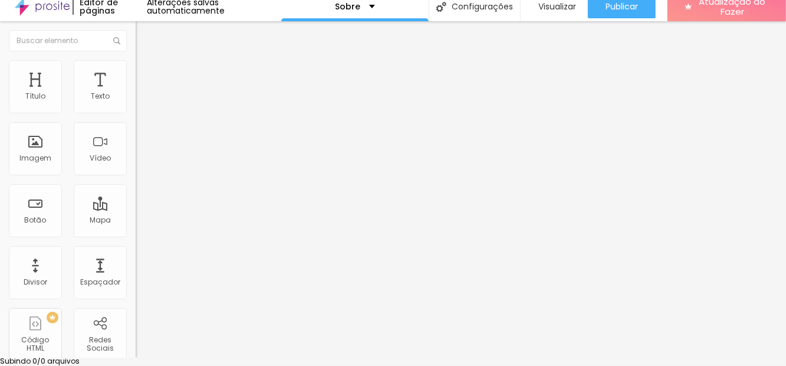
click at [146, 51] on font "Conteúdo" at bounding box center [164, 56] width 37 height 10
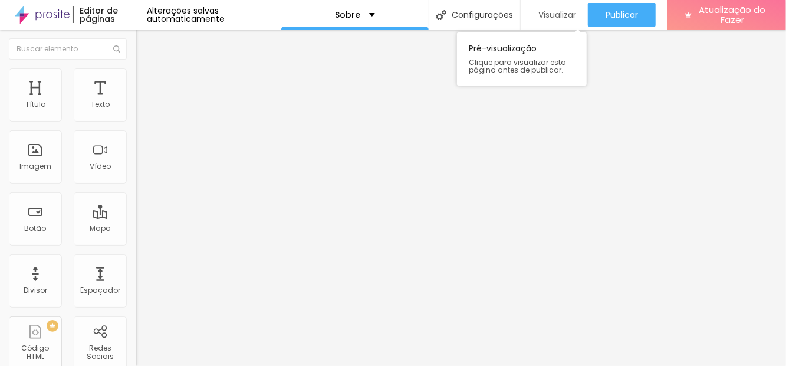
click at [567, 5] on div "Visualizar" at bounding box center [554, 15] width 44 height 24
click at [136, 107] on font "Encaixotado" at bounding box center [159, 102] width 46 height 10
click at [136, 126] on font "Completo" at bounding box center [154, 121] width 36 height 10
click at [136, 78] on li "Estilo" at bounding box center [204, 74] width 136 height 12
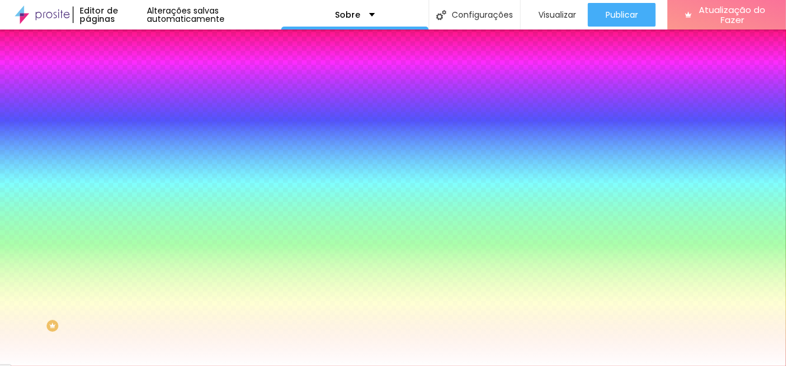
click at [200, 106] on img at bounding box center [203, 102] width 7 height 7
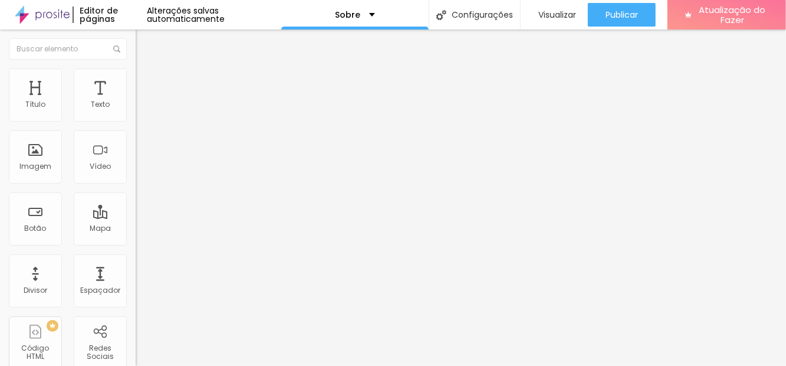
click at [146, 81] on font "Estilo" at bounding box center [155, 76] width 18 height 10
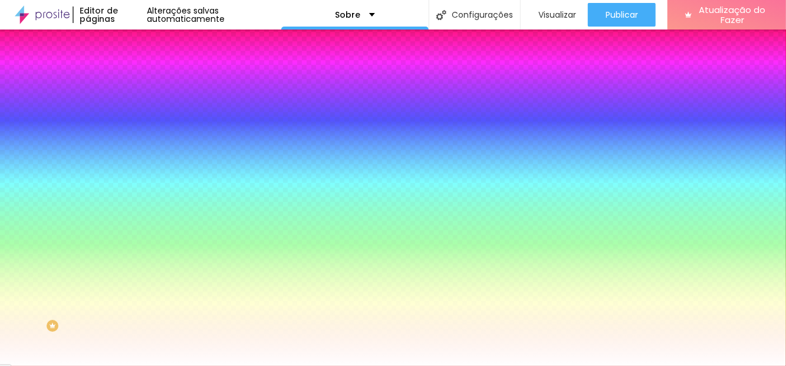
click at [146, 83] on font "Avançado" at bounding box center [165, 88] width 39 height 10
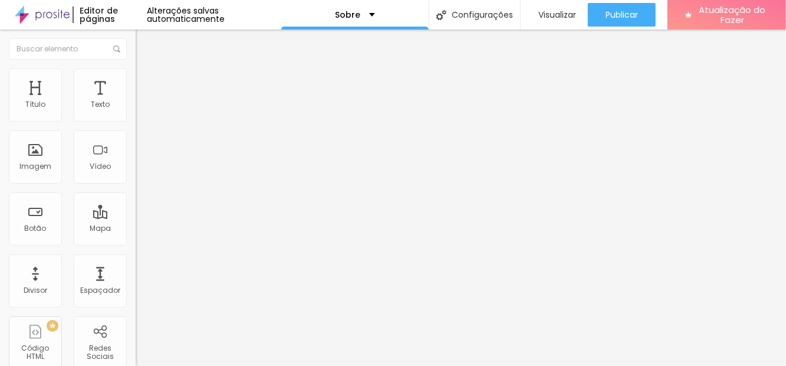
scroll to position [57, 0]
click at [146, 60] on font "Conteúdo" at bounding box center [164, 65] width 37 height 10
click at [136, 57] on li "Conteúdo" at bounding box center [204, 63] width 136 height 12
click at [146, 71] on font "Estilo" at bounding box center [155, 76] width 18 height 10
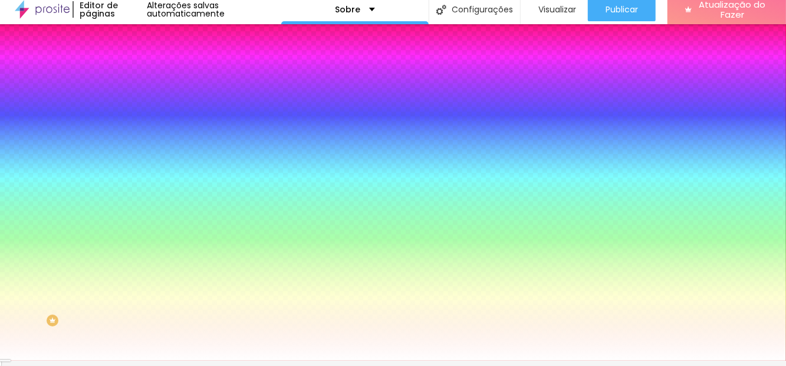
click at [136, 63] on li "Estilo" at bounding box center [204, 69] width 136 height 12
click at [142, 103] on icon "button" at bounding box center [142, 103] width 1 height 1
click at [140, 96] on icon "button" at bounding box center [144, 100] width 8 height 8
click at [141, 101] on icon "button" at bounding box center [141, 101] width 1 height 1
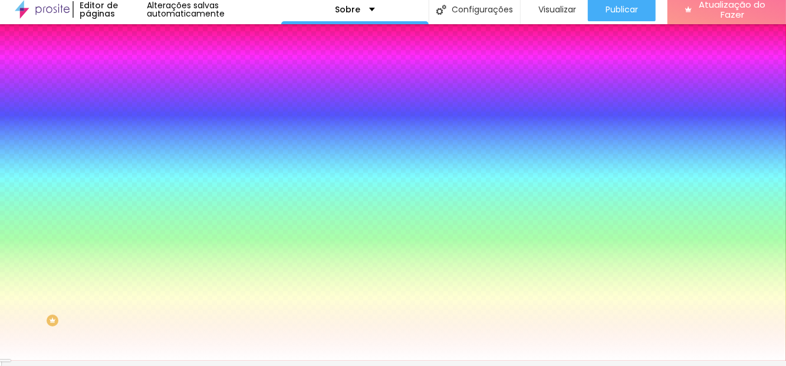
click at [141, 101] on icon "button" at bounding box center [141, 101] width 1 height 1
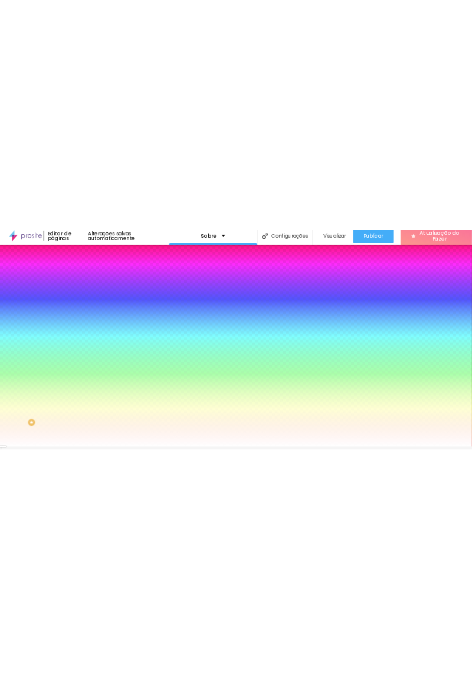
scroll to position [0, 0]
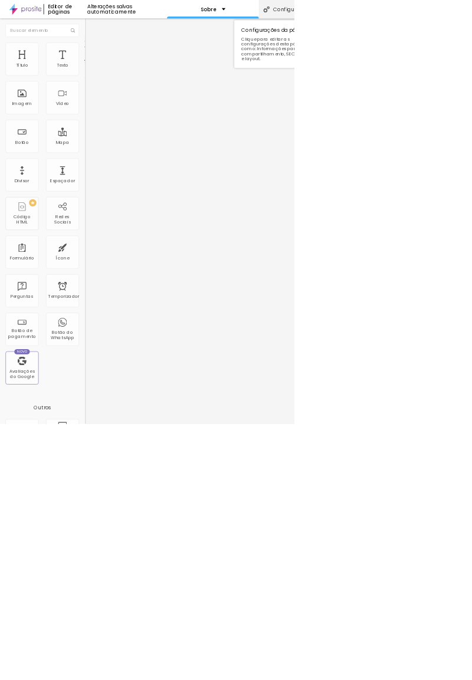
click at [467, 14] on font "Configurações" at bounding box center [468, 15] width 61 height 12
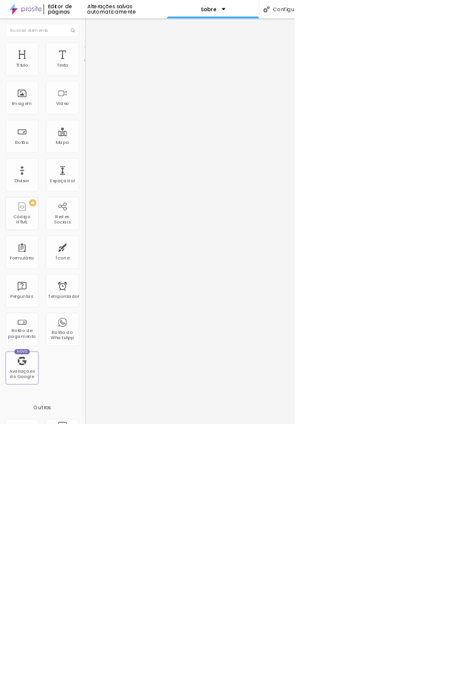
scroll to position [19, 0]
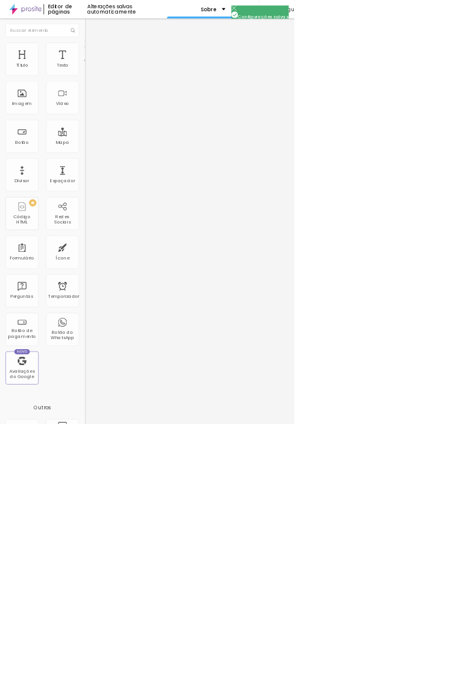
scroll to position [15, 0]
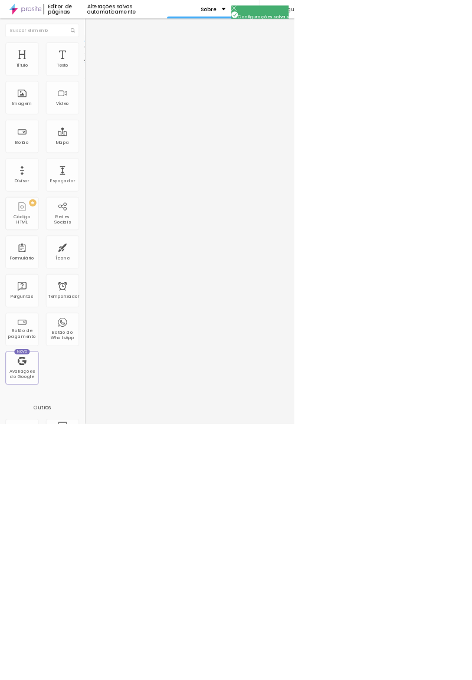
click at [415, 679] on div at bounding box center [236, 692] width 472 height 11
click at [34, 152] on div "Imagem" at bounding box center [35, 156] width 53 height 53
click at [213, 18] on font "Alterações salvas automaticamente" at bounding box center [179, 15] width 78 height 20
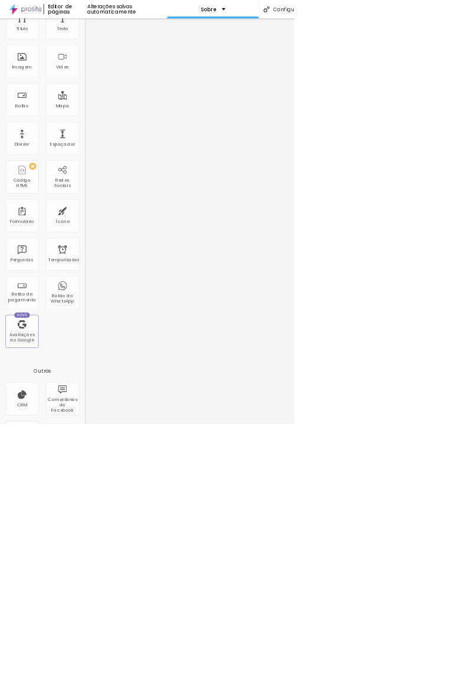
click at [85, 14] on font "Editor de páginas" at bounding box center [96, 15] width 38 height 20
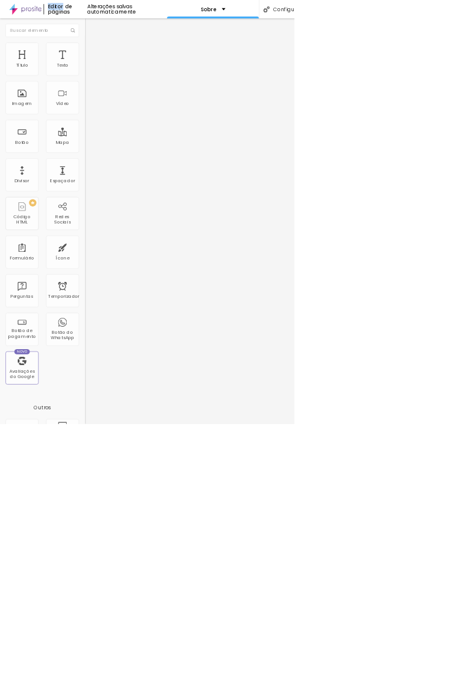
click at [41, 13] on img at bounding box center [41, 14] width 52 height 29
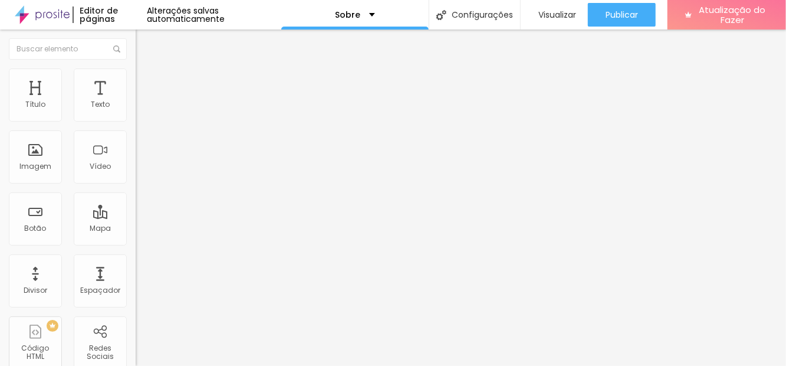
click at [143, 101] on font "Adicionar imagem" at bounding box center [177, 96] width 69 height 10
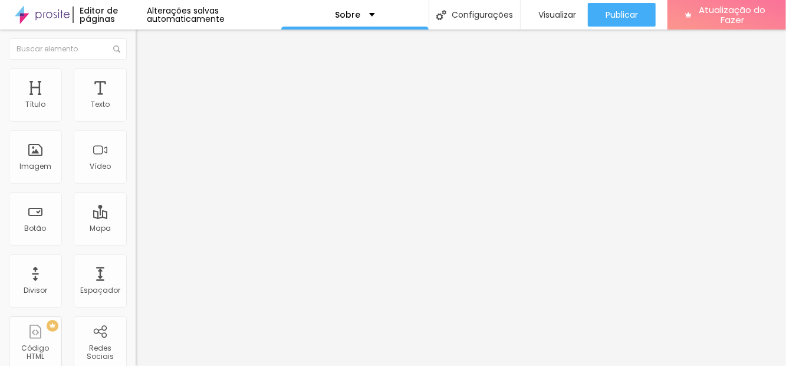
click at [136, 101] on span "Adicionar imagem" at bounding box center [174, 96] width 76 height 10
click at [146, 80] on font "Estilo" at bounding box center [155, 76] width 18 height 10
type input "75"
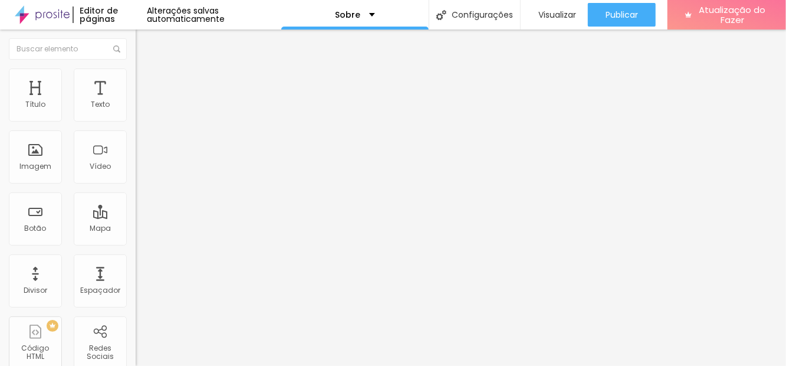
type input "65"
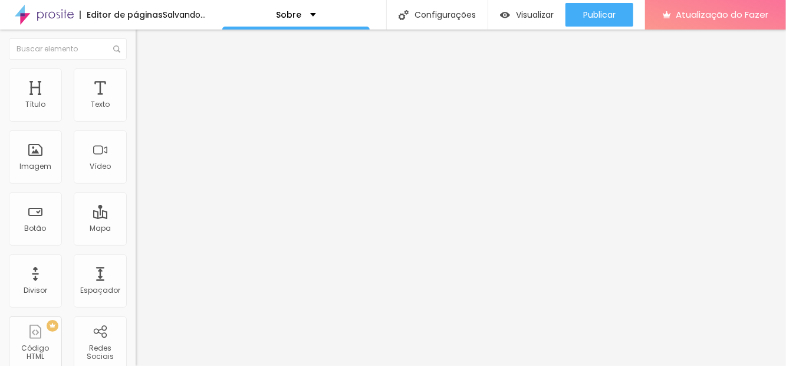
type input "60"
type input "55"
type input "50"
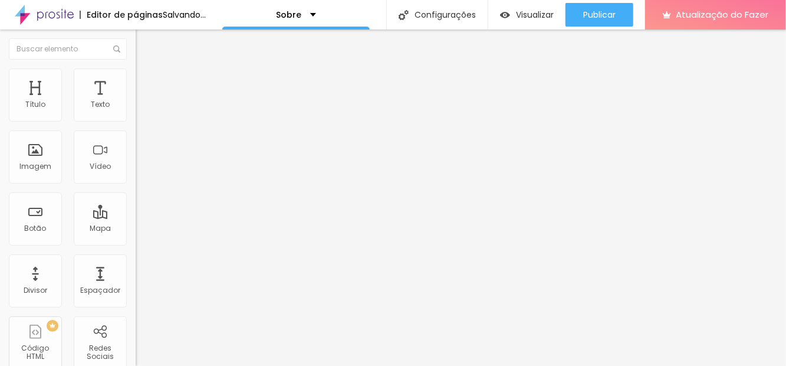
type input "50"
type input "45"
type input "40"
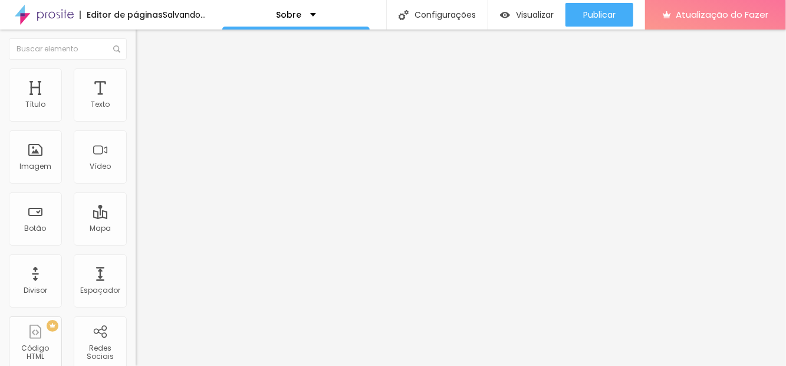
type input "35"
type input "30"
type input "25"
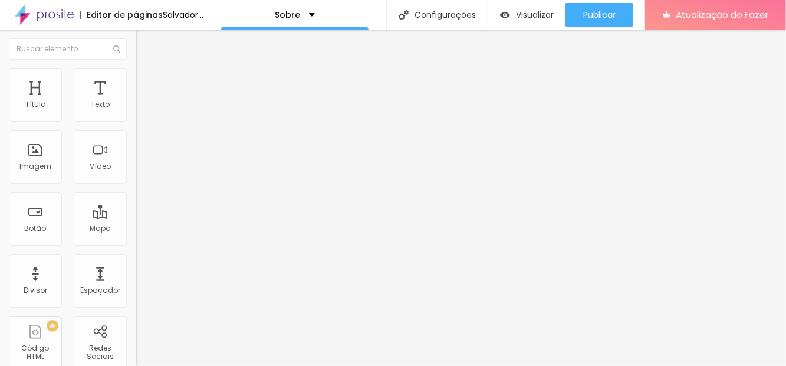
type input "25"
type input "20"
type input "15"
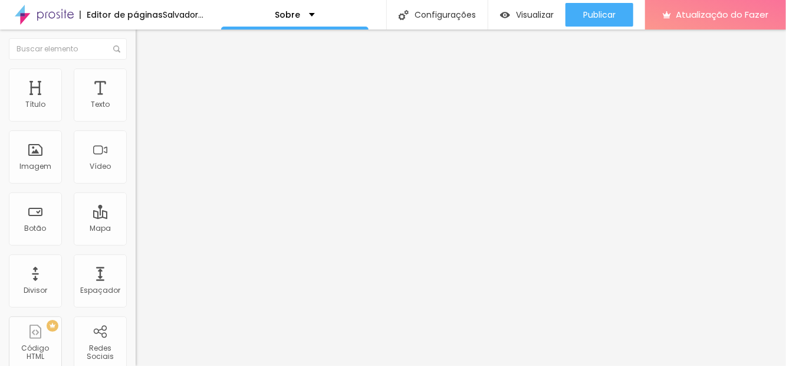
type input "20"
type input "25"
type input "30"
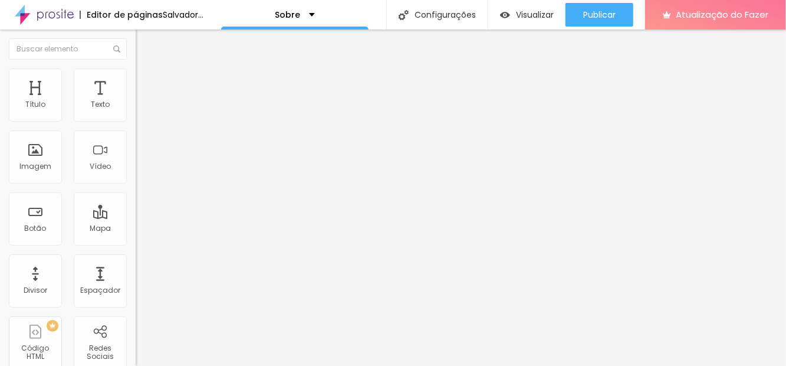
type input "30"
type input "35"
type input "40"
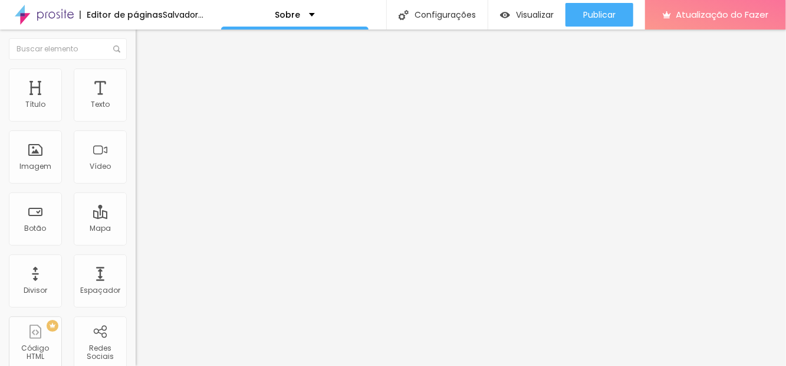
type input "45"
type input "55"
type input "60"
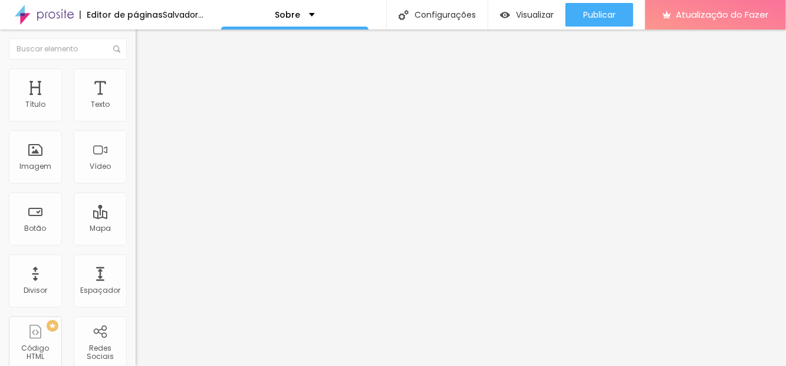
type input "60"
type input "65"
type input "70"
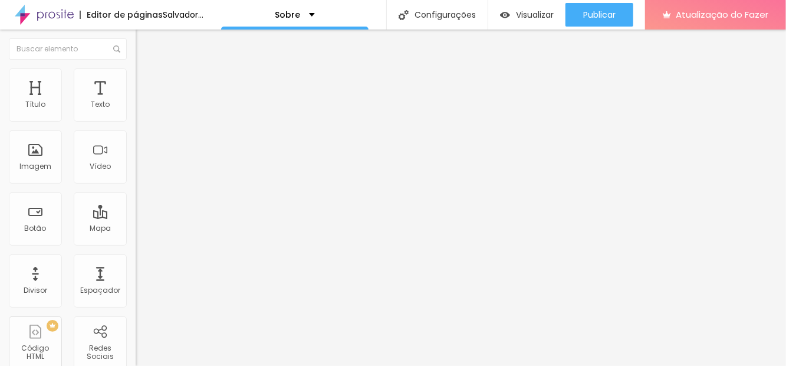
type input "75"
type input "80"
type input "75"
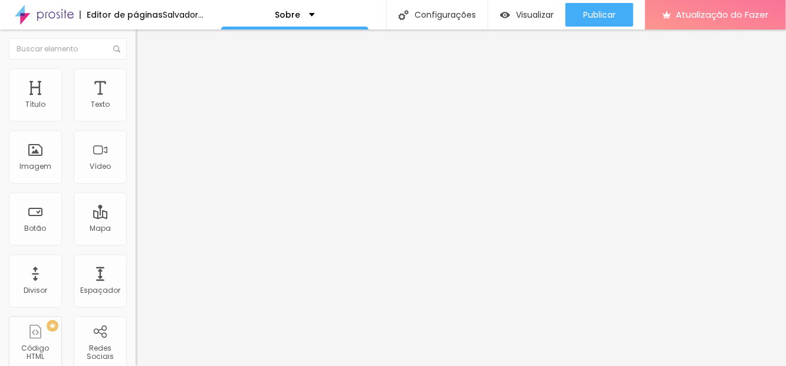
type input "75"
type input "70"
type input "65"
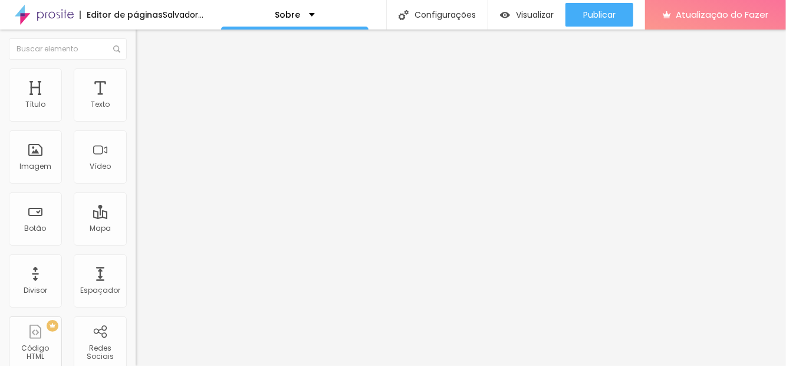
type input "60"
type input "55"
type input "50"
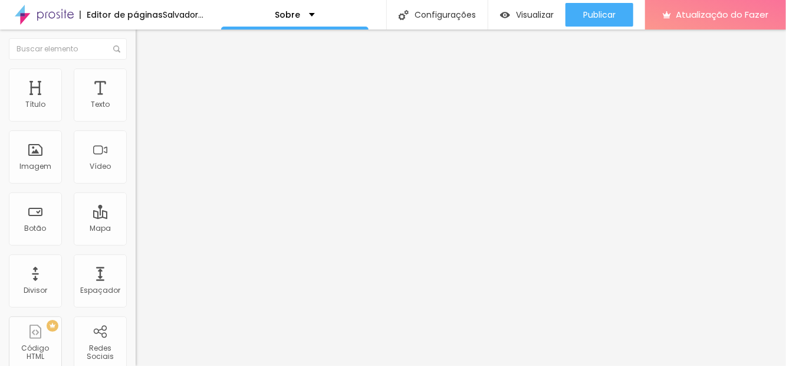
type input "50"
type input "45"
type input "22"
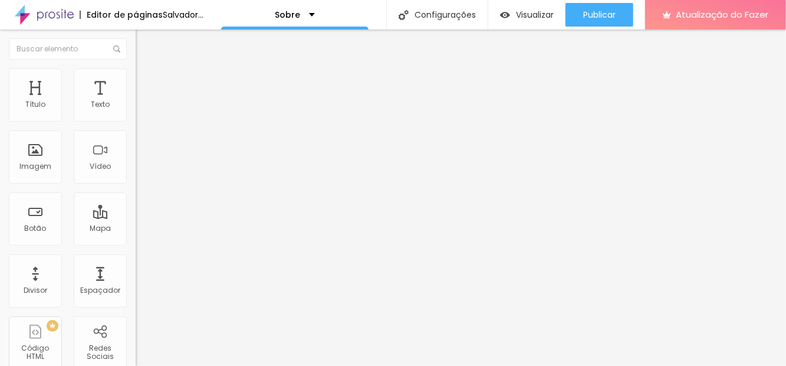
type input "91"
type input "110"
type input "123"
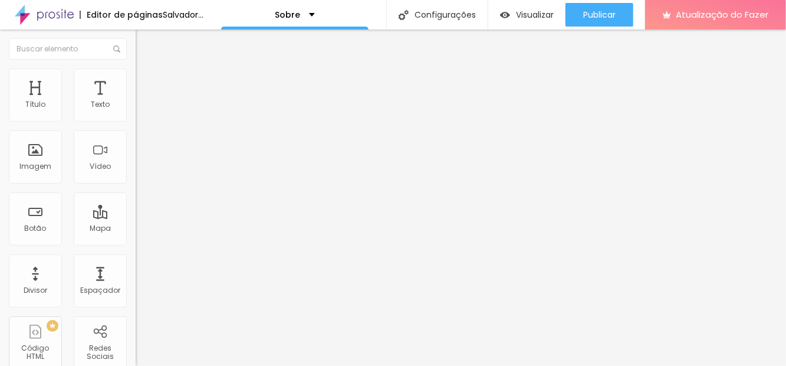
type input "123"
type input "135"
type input "143"
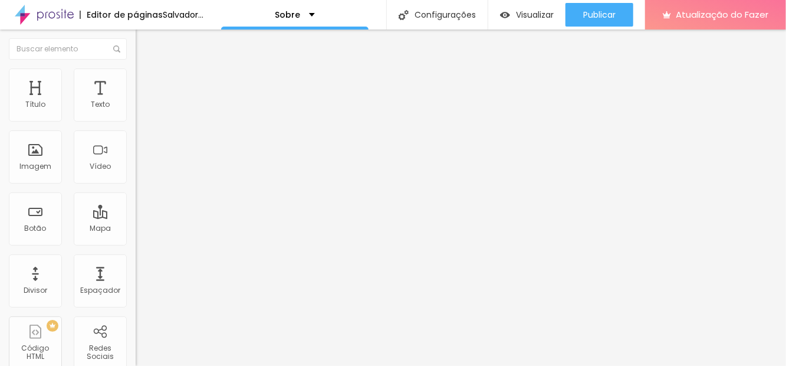
type input "151"
type input "157"
type input "164"
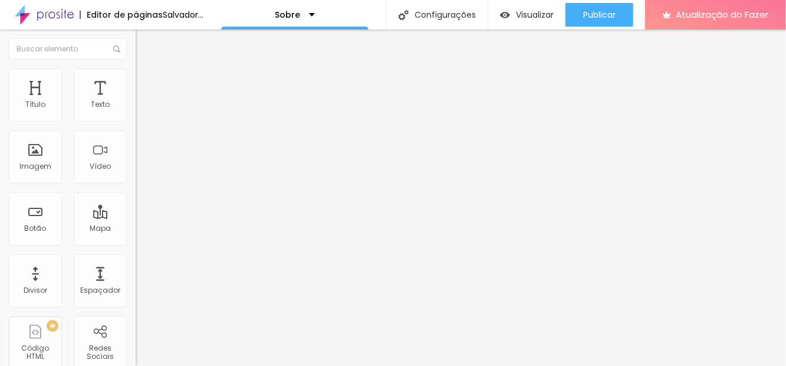
type input "164"
type input "170"
type input "176"
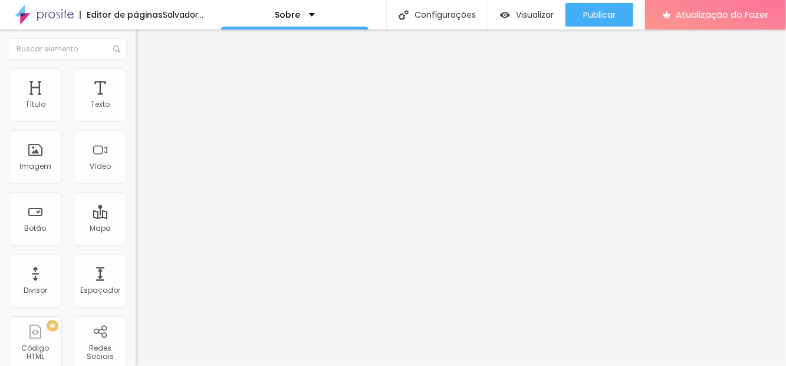
type input "180"
type input "183"
type input "184"
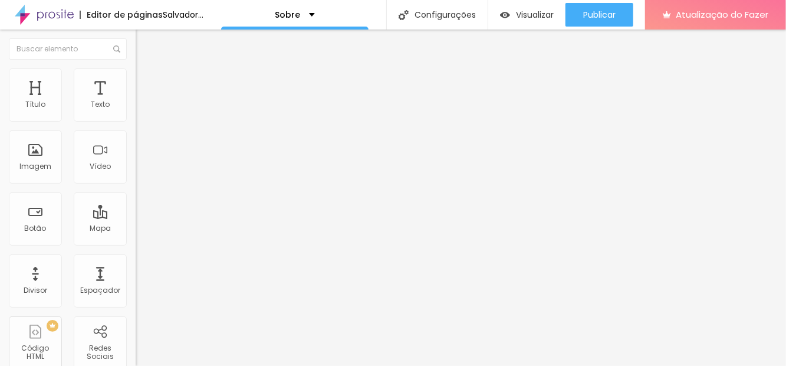
type input "184"
type input "183"
type input "180"
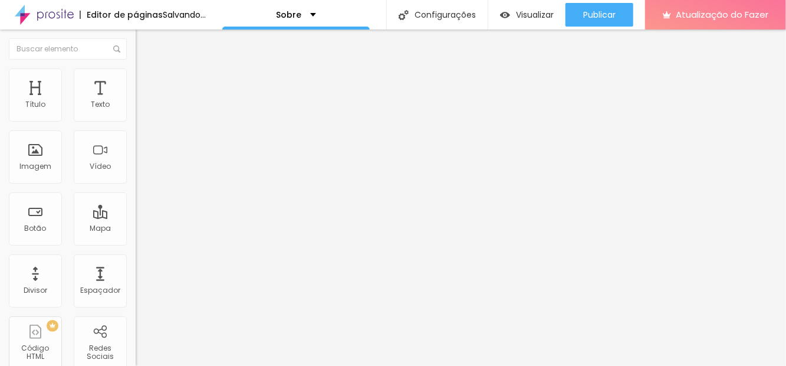
type input "175"
type input "163"
type input "149"
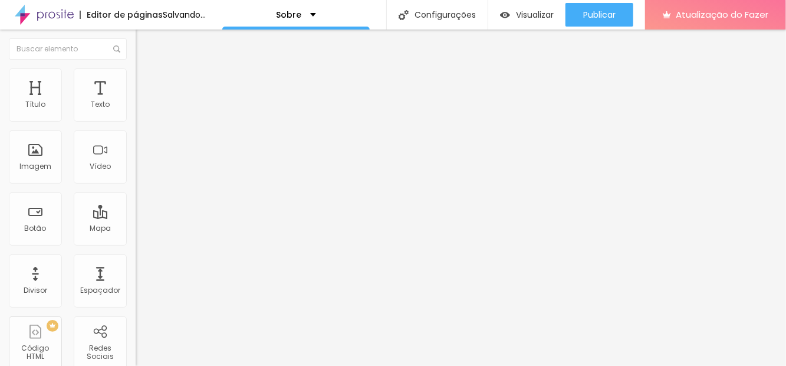
type input "149"
type input "124"
type input "106"
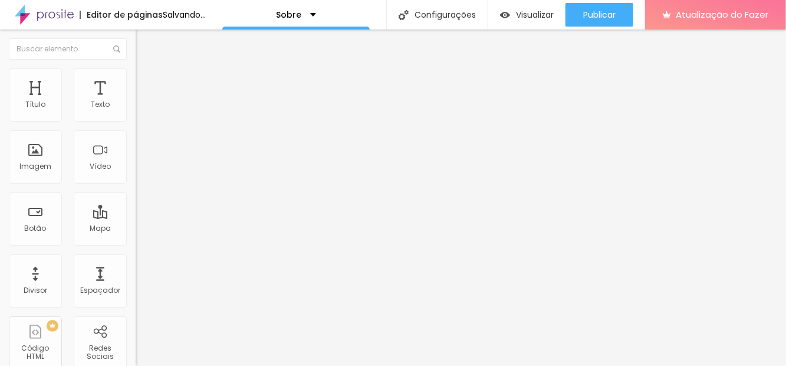
type input "86"
type input "74"
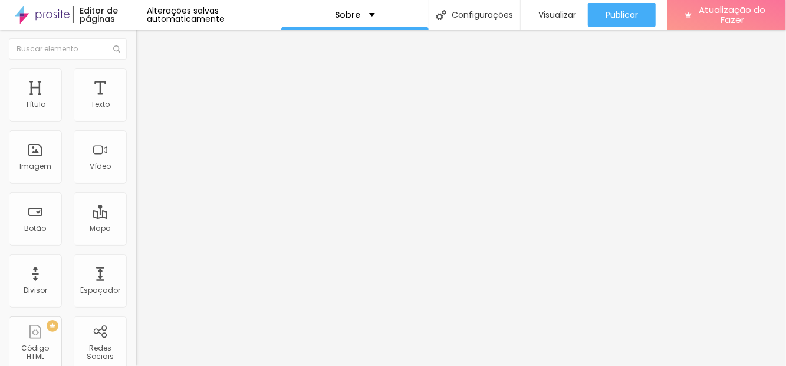
type input "51"
type input "35"
type input "26"
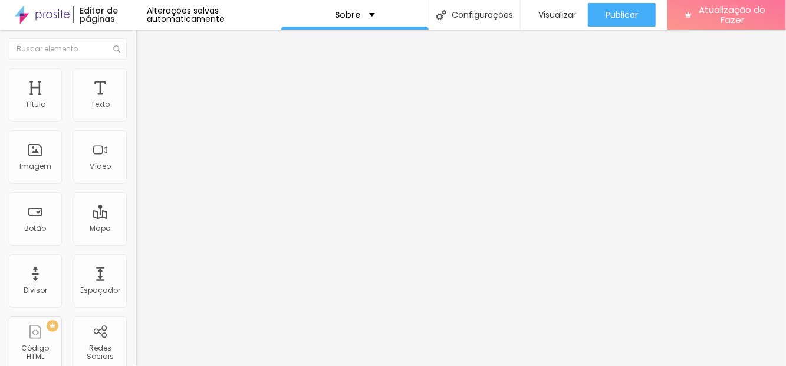
type input "26"
type input "9"
type input "0"
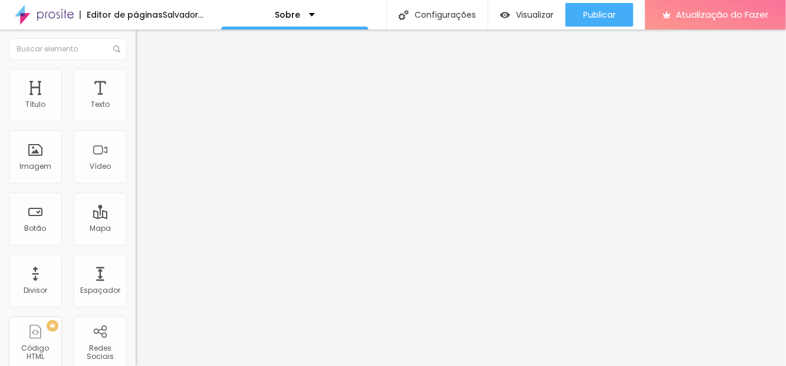
click at [146, 70] on font "Conteúdo" at bounding box center [164, 65] width 37 height 10
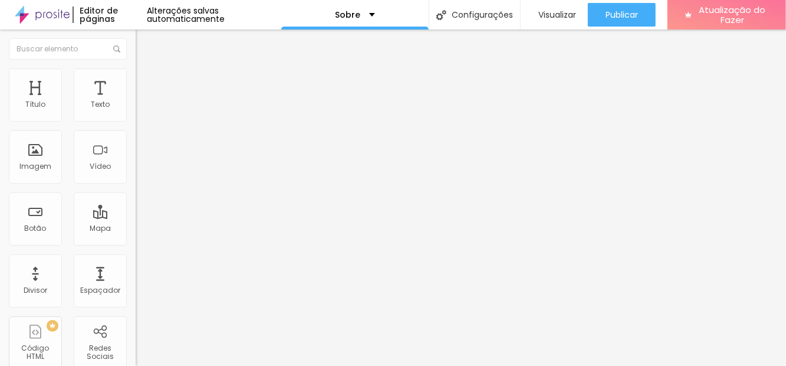
scroll to position [8, 0]
click at [19, 9] on img at bounding box center [42, 14] width 55 height 29
click at [92, 105] on font "Texto" at bounding box center [100, 104] width 19 height 10
click at [85, 104] on div "Texto" at bounding box center [100, 94] width 53 height 53
click at [136, 190] on div "Editar nulo Conteúdo Estilo Avançado Alinhamento" at bounding box center [204, 197] width 136 height 336
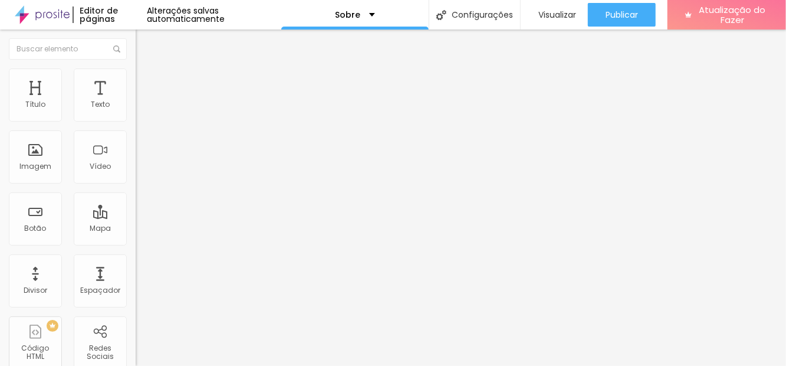
click at [136, 80] on li "Estilo" at bounding box center [204, 74] width 136 height 12
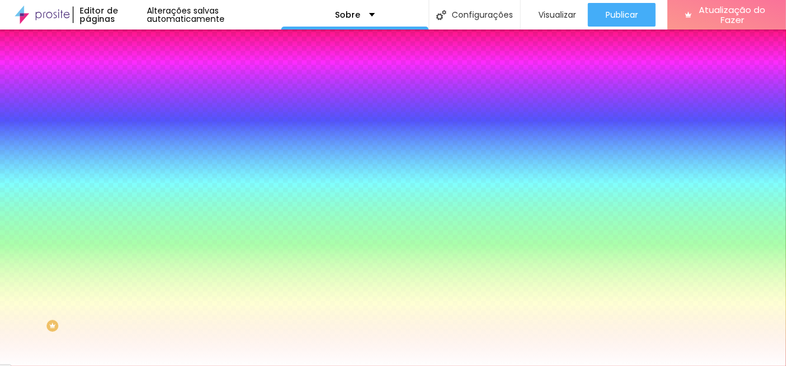
click at [136, 80] on img at bounding box center [141, 85] width 11 height 11
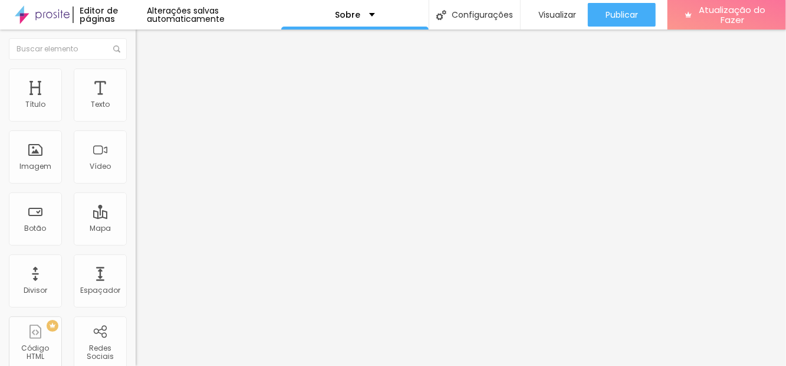
type input "25"
type input "15"
type input "10"
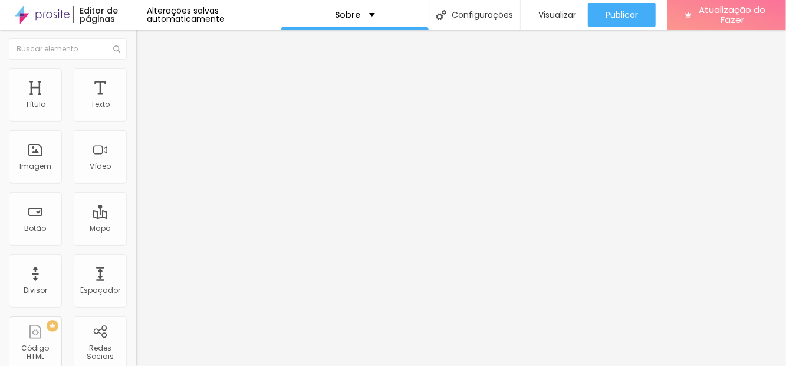
type input "10"
type input "5"
type input "0"
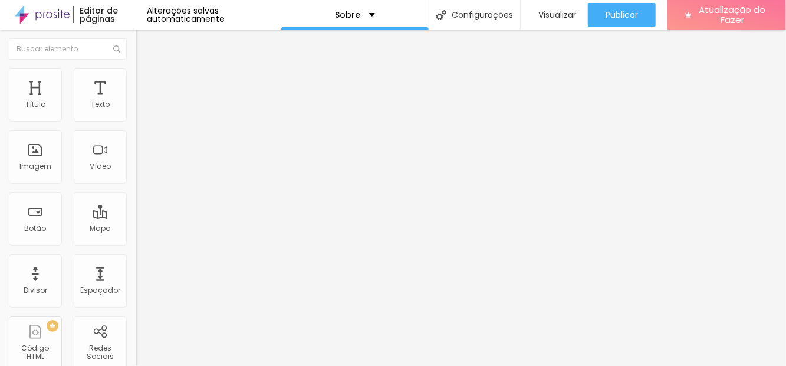
type input "5"
type input "15"
type input "25"
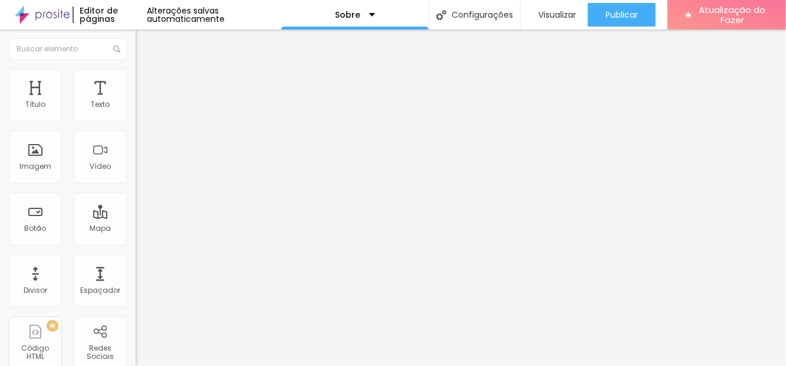
type input "25"
type input "30"
type input "40"
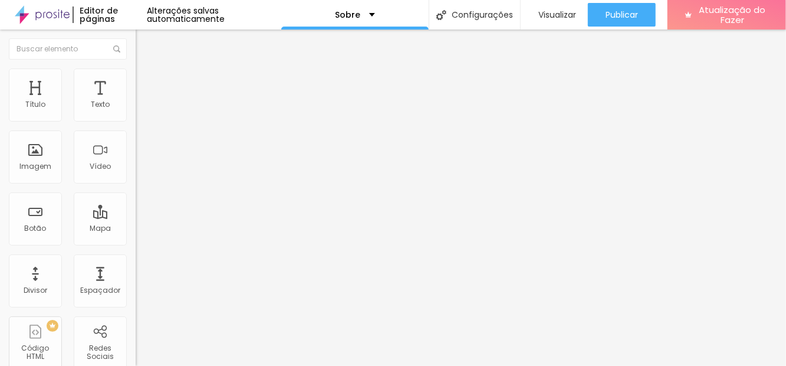
type input "45"
type input "50"
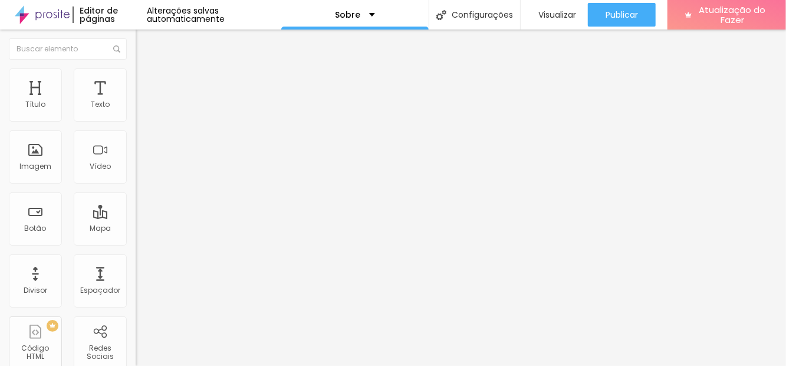
click at [146, 81] on font "Estilo" at bounding box center [155, 76] width 18 height 10
type input "50"
type input "55"
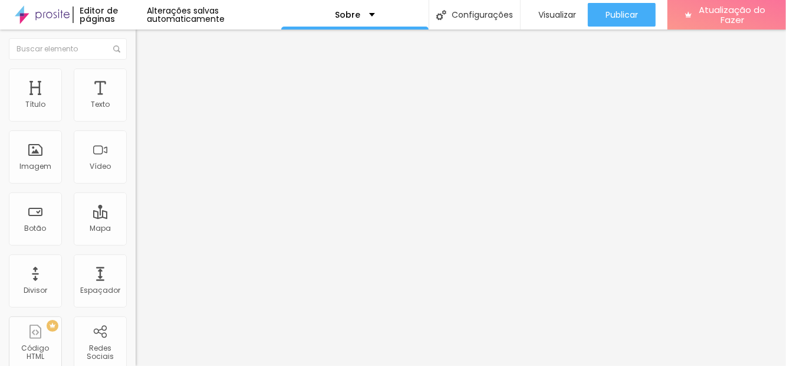
type input "60"
type input "65"
type input "70"
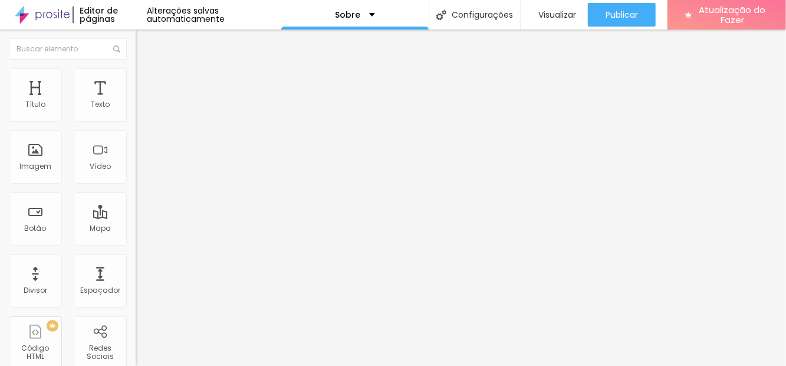
type input "70"
type input "65"
type input "60"
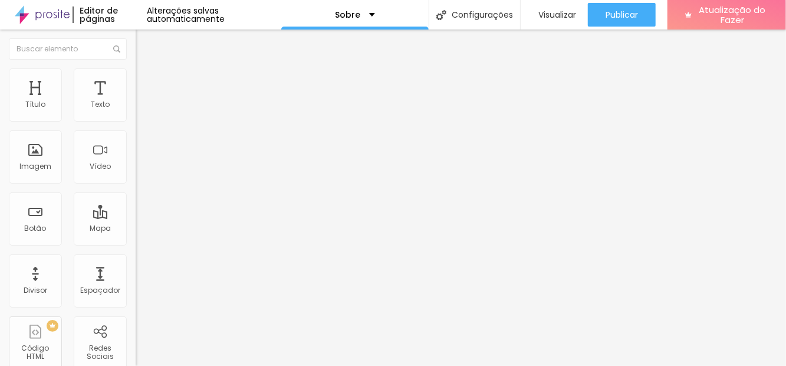
type input "15"
type input "52"
type input "58"
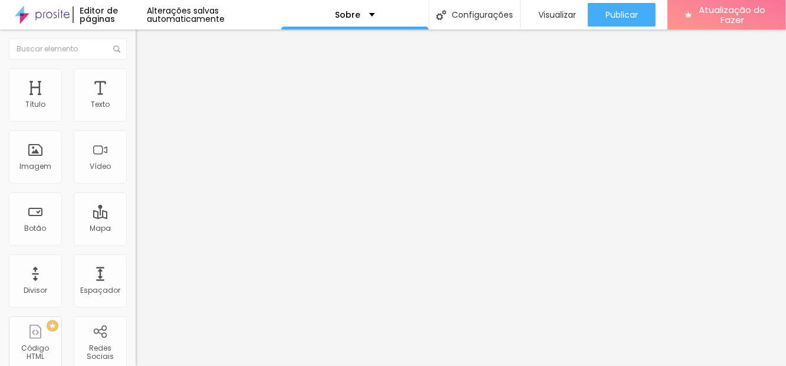
type input "58"
type input "60"
type input "62"
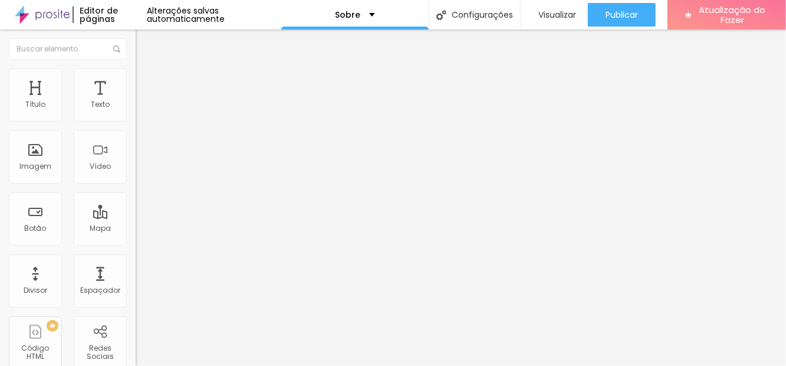
type input "64"
type input "65"
type input "67"
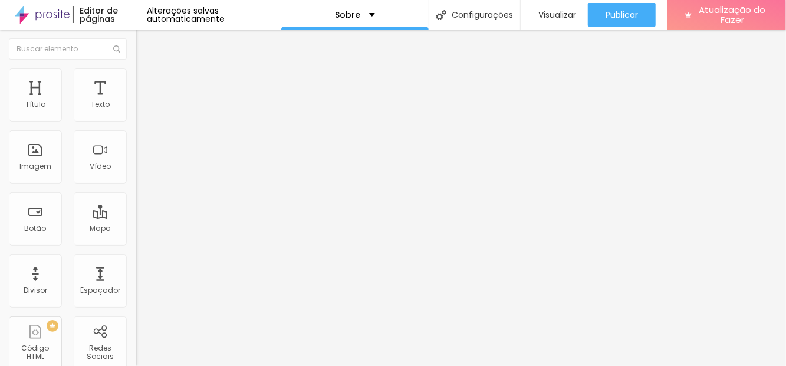
type input "67"
type input "68"
type input "69"
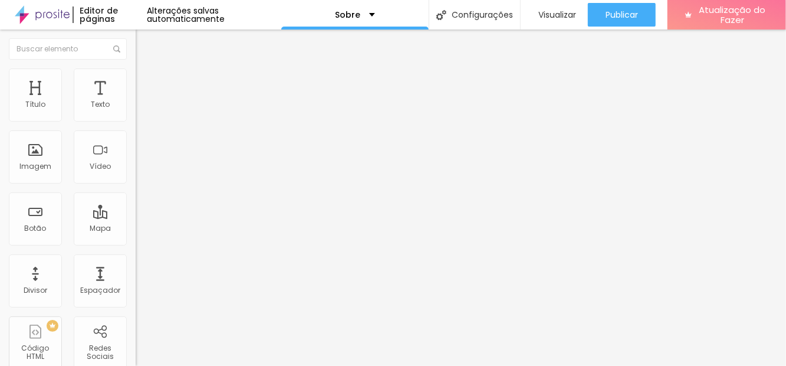
type input "68"
type input "65"
type input "64"
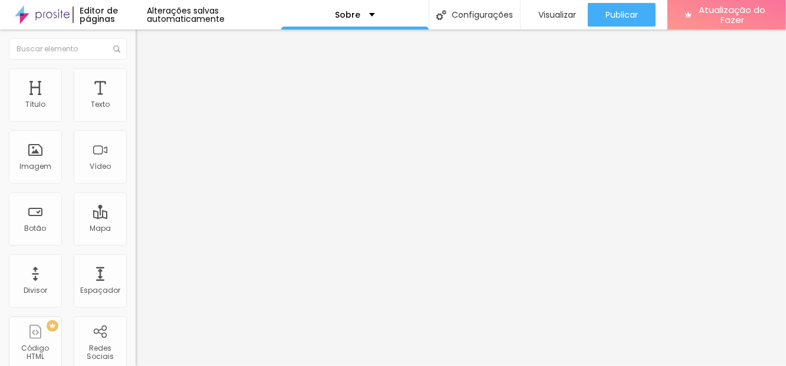
type input "64"
type input "59"
type input "54"
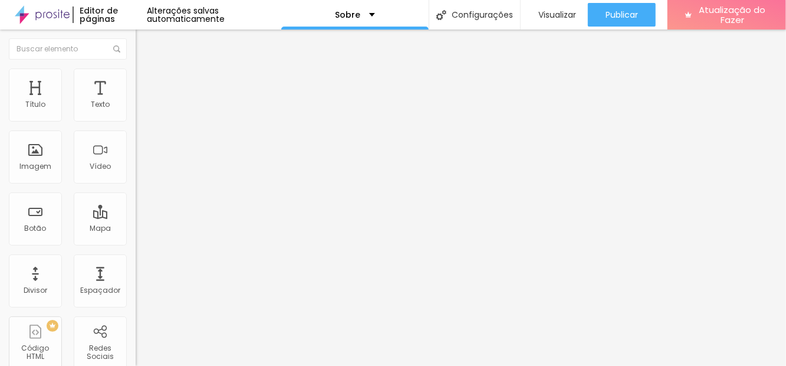
type input "48"
type input "44"
type input "36"
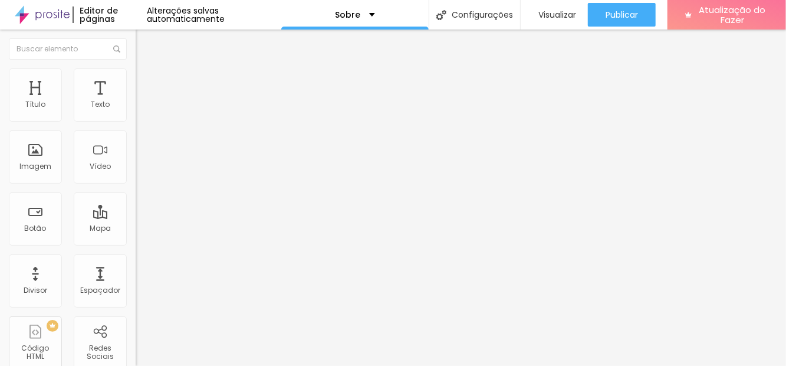
type input "36"
type input "32"
type input "26"
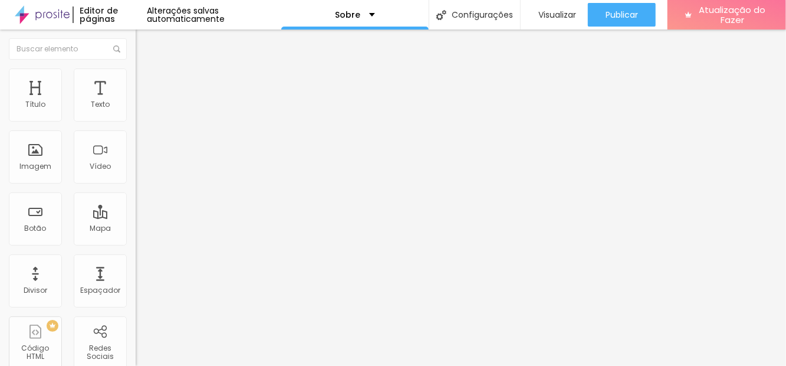
type input "23"
type input "22"
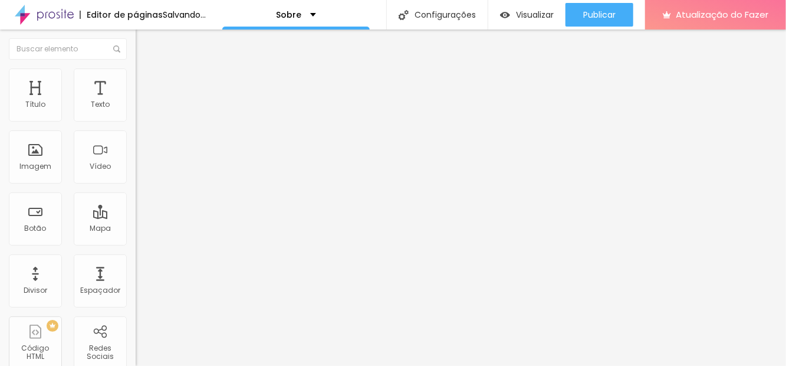
type input "21"
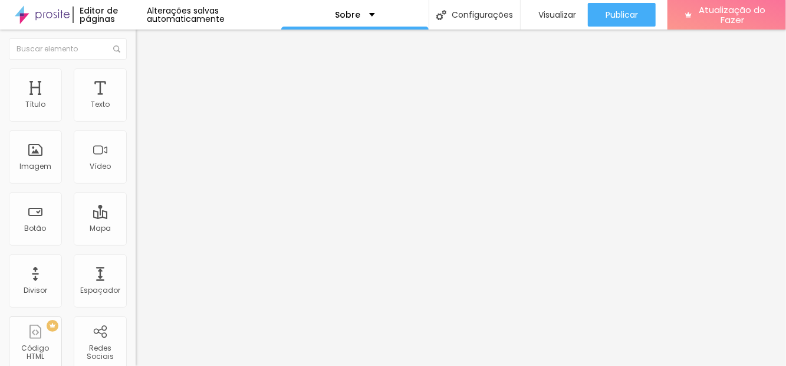
type input "20"
type input "19"
type input "18"
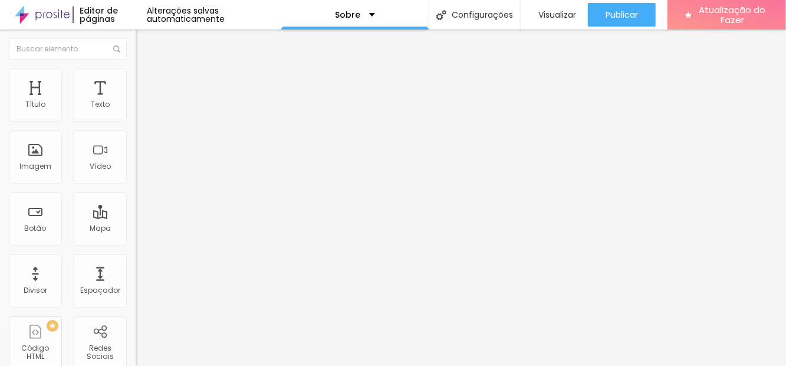
type input "18"
click at [146, 87] on font "Avançado" at bounding box center [165, 88] width 39 height 10
type input "24"
type input "44"
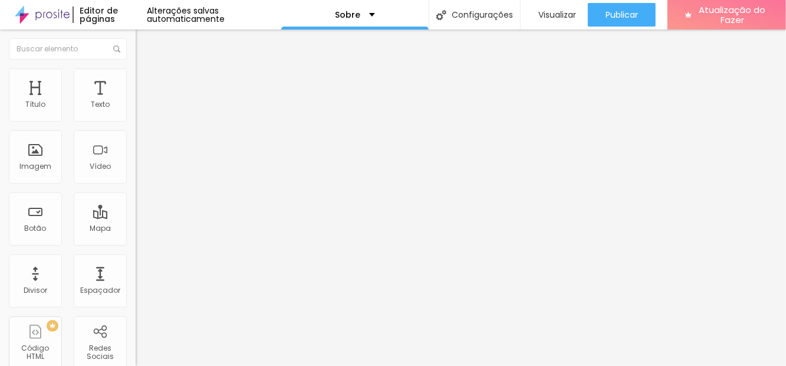
type input "44"
type input "47"
type input "49"
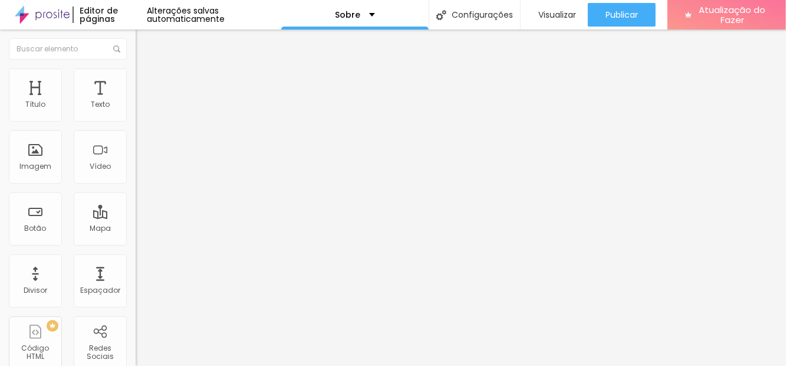
type input "51"
type input "53"
type input "55"
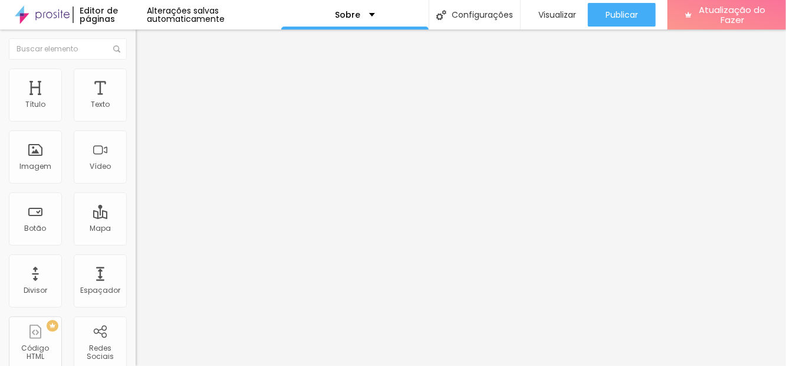
type input "55"
type input "56"
type input "58"
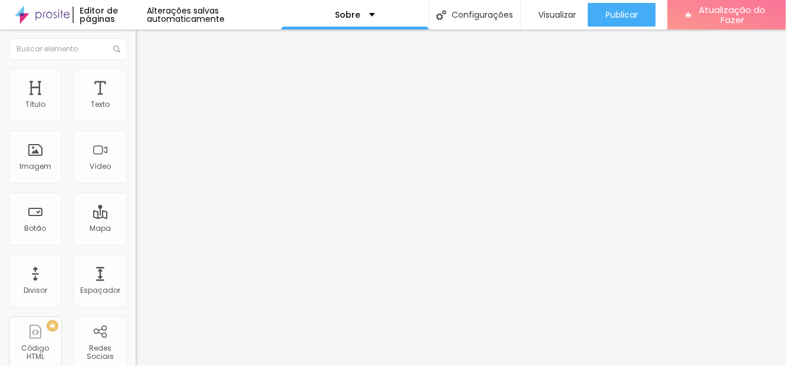
type input "59"
type input "60"
type input "59"
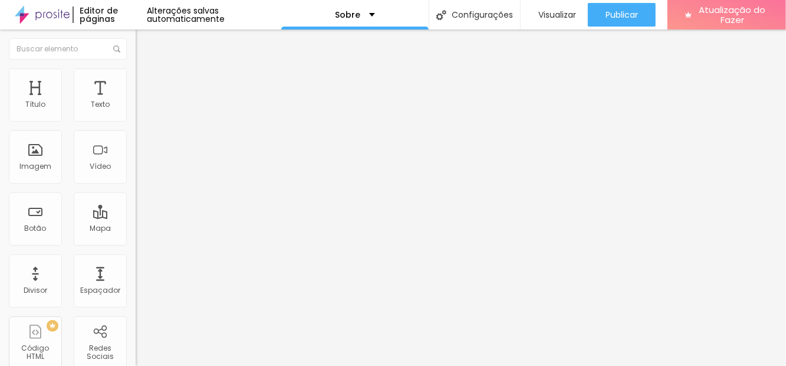
type input "59"
type input "58"
type input "56"
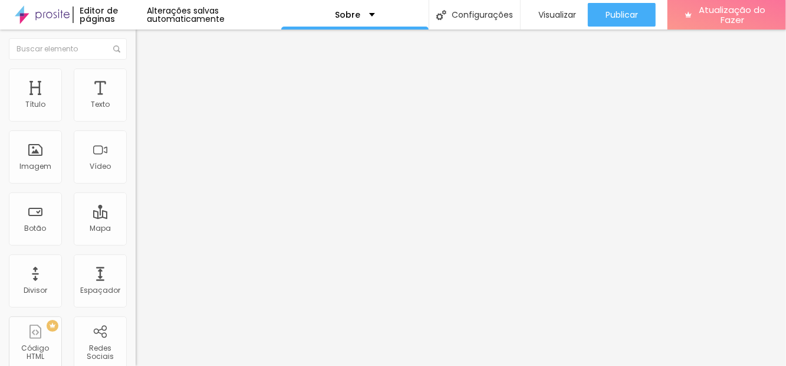
type input "55"
type input "52"
type input "50"
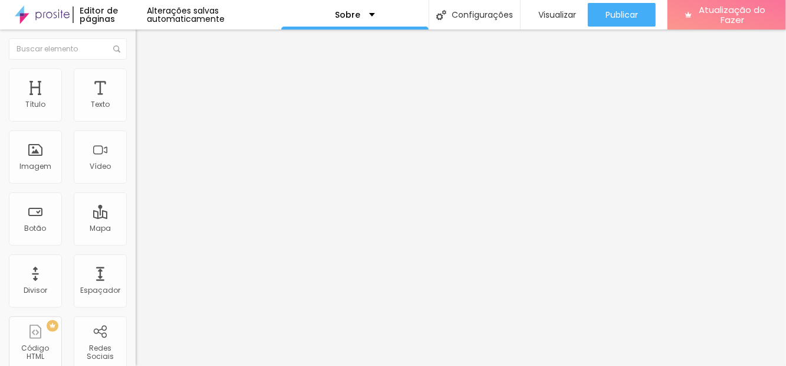
type input "50"
type input "47"
type input "45"
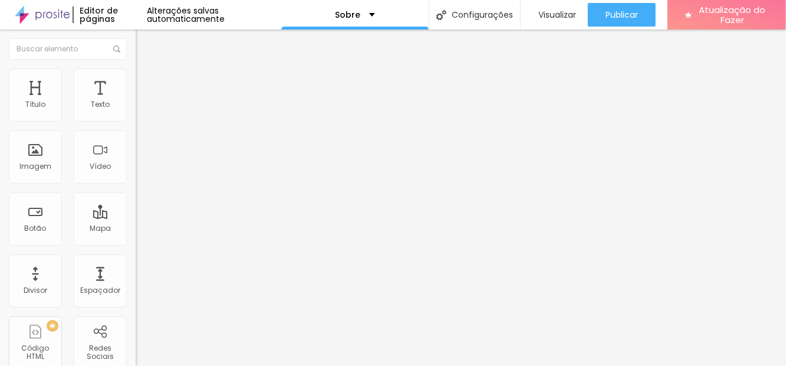
type input "40"
type input "38"
type input "35"
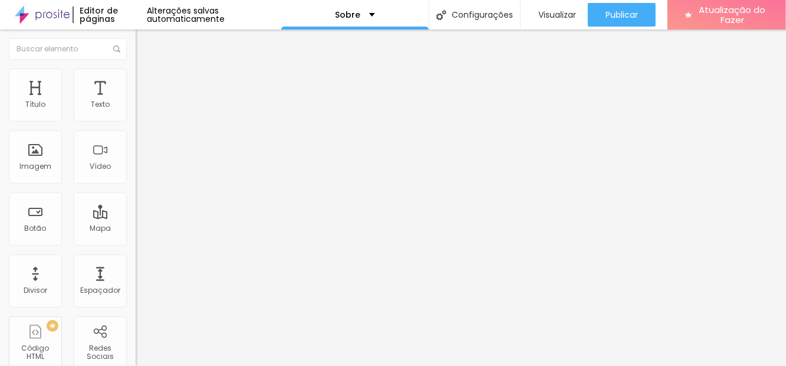
type input "35"
type input "32"
type input "28"
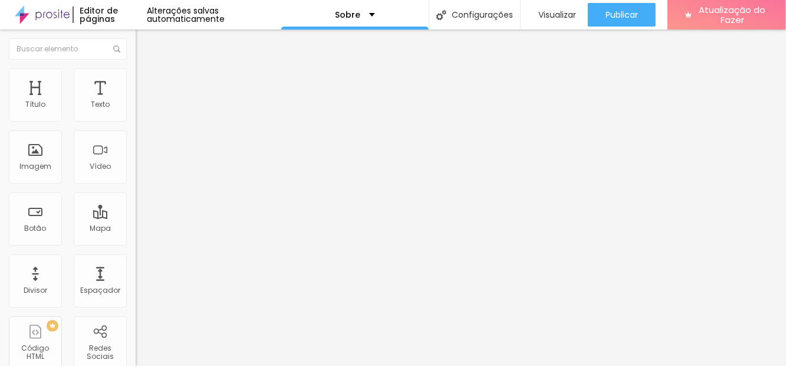
type input "26"
type input "22"
type input "21"
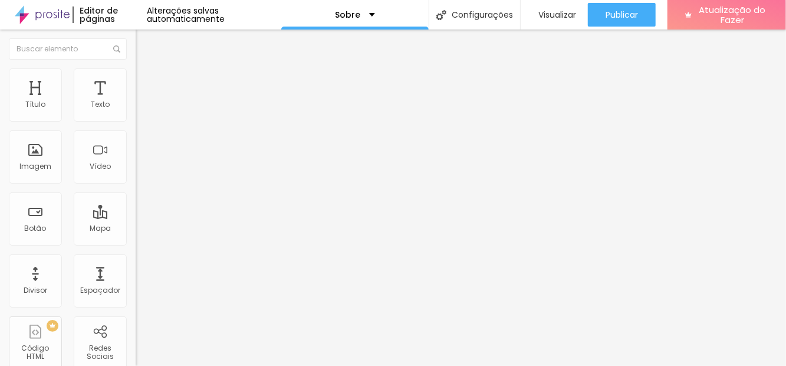
type input "21"
type input "19"
type input "18"
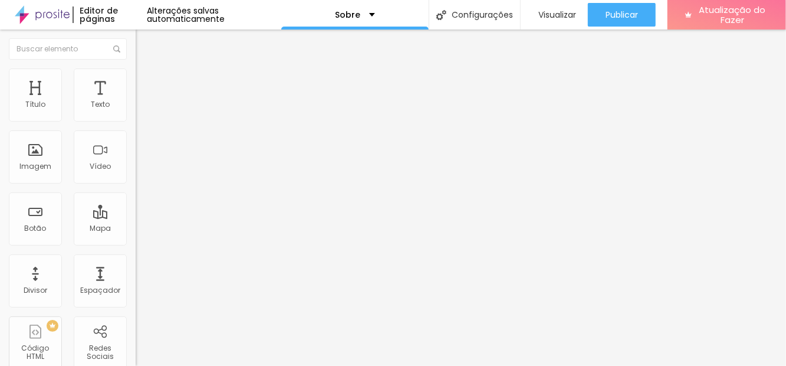
type input "14"
type input "13"
type input "12"
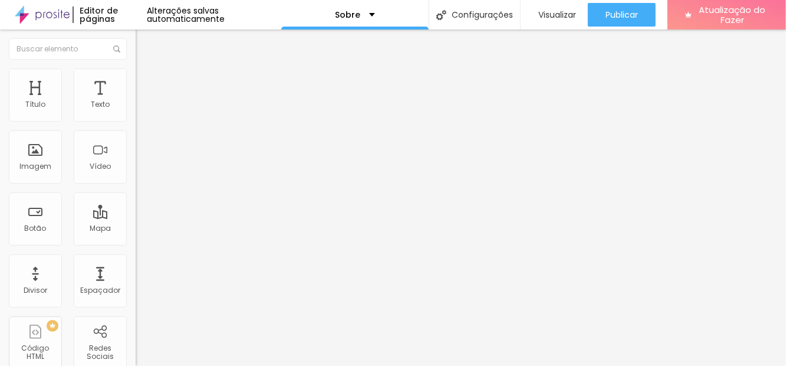
type input "12"
type input "11"
type input "10"
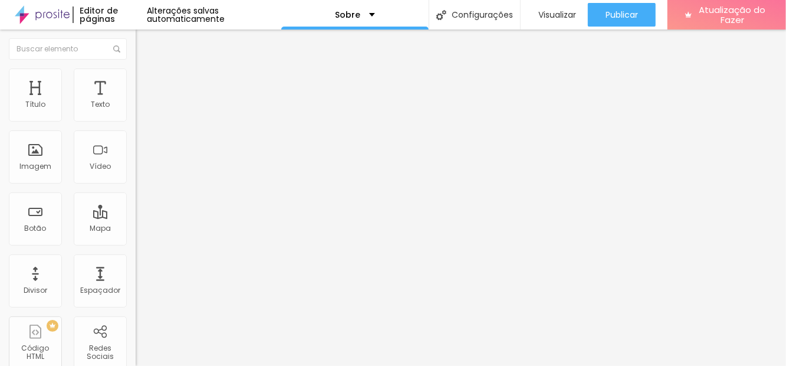
type input "9"
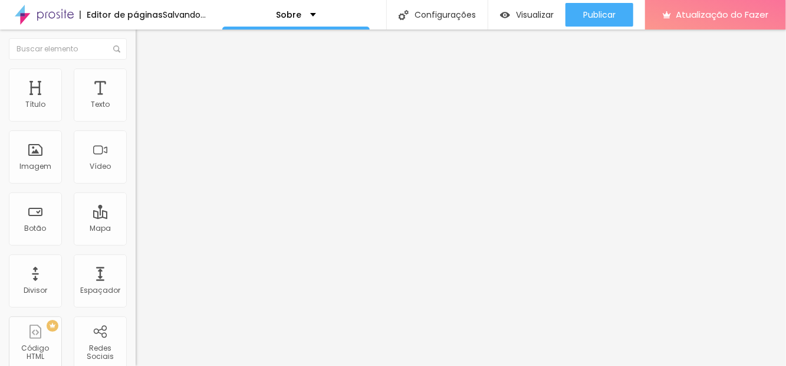
type input "9"
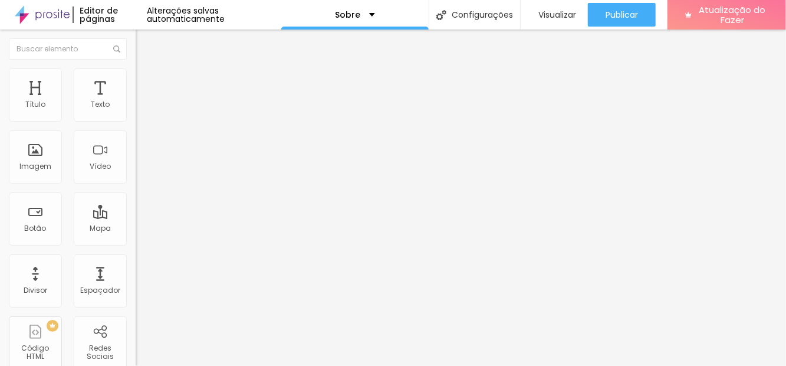
scroll to position [21, 0]
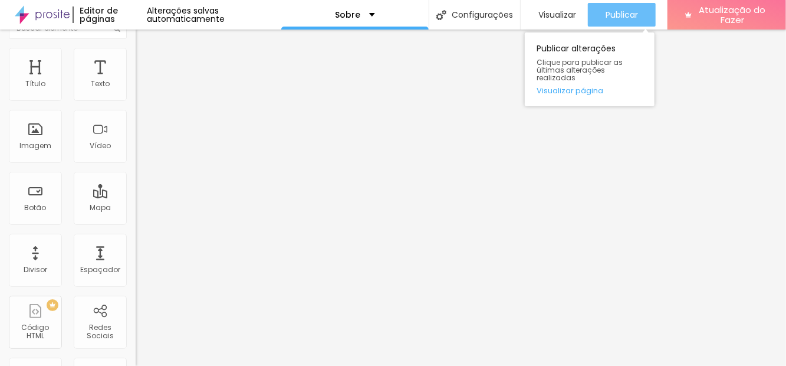
click at [631, 21] on div "Publicar" at bounding box center [621, 15] width 32 height 24
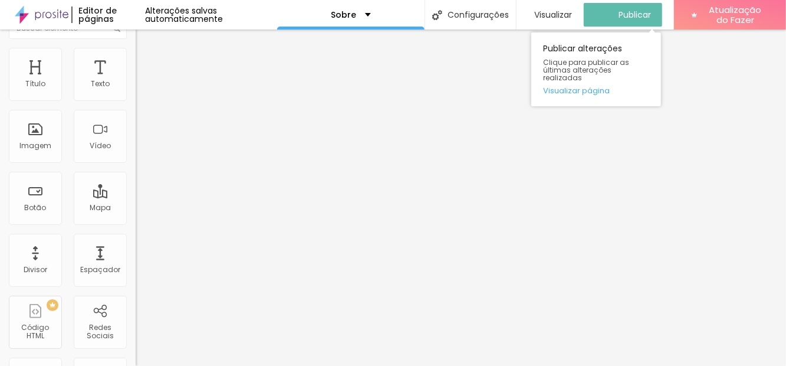
scroll to position [0, 0]
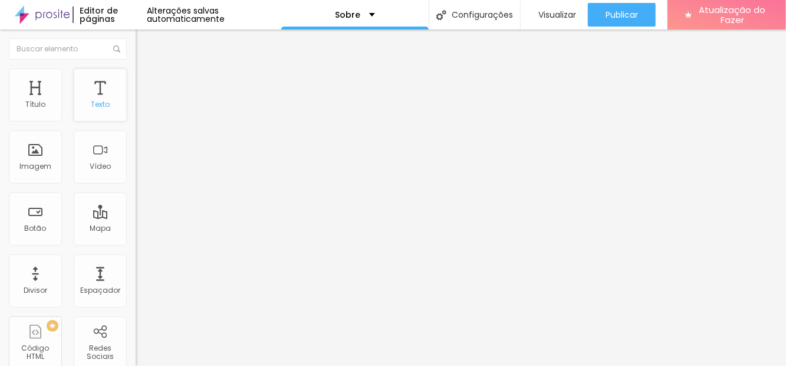
click at [91, 93] on div "Texto" at bounding box center [100, 94] width 53 height 53
click at [108, 97] on div "Texto" at bounding box center [100, 94] width 53 height 53
click at [91, 90] on div "Texto" at bounding box center [100, 94] width 53 height 53
click at [99, 96] on div "Texto" at bounding box center [100, 94] width 53 height 53
click at [98, 94] on div "Texto" at bounding box center [100, 94] width 53 height 53
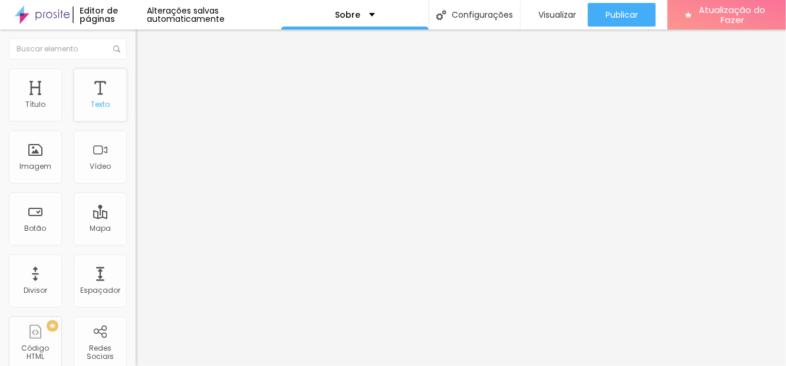
click at [91, 95] on div "Texto" at bounding box center [100, 94] width 53 height 53
click at [96, 97] on div "Texto" at bounding box center [100, 94] width 53 height 53
click at [90, 98] on div "Texto" at bounding box center [100, 94] width 53 height 53
click at [93, 99] on font "Texto" at bounding box center [100, 104] width 19 height 10
click at [94, 98] on div "Texto" at bounding box center [100, 94] width 53 height 53
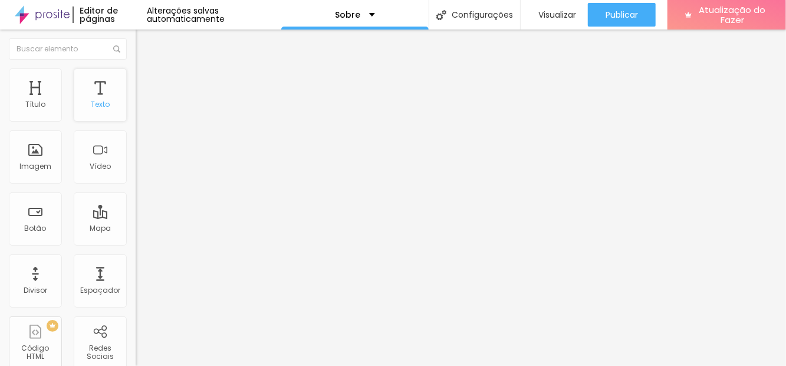
click at [93, 98] on div "Texto" at bounding box center [100, 94] width 53 height 53
click at [97, 100] on font "Texto" at bounding box center [100, 104] width 19 height 10
click at [96, 100] on font "Texto" at bounding box center [100, 104] width 19 height 10
click at [93, 99] on font "Texto" at bounding box center [100, 104] width 19 height 10
click at [95, 100] on font "Texto" at bounding box center [100, 104] width 19 height 10
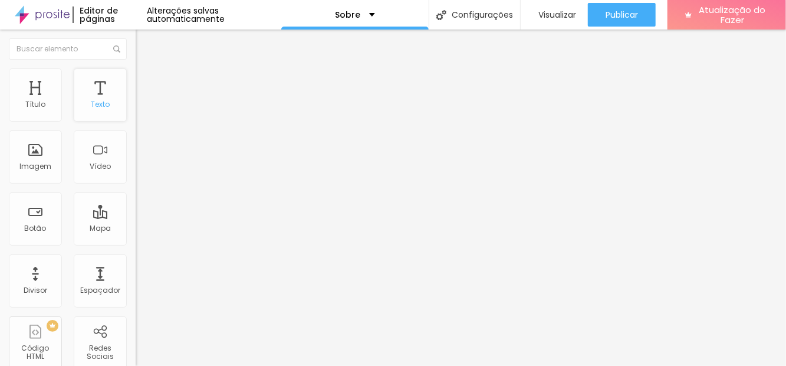
click at [93, 99] on font "Texto" at bounding box center [100, 104] width 19 height 10
